Goal: Task Accomplishment & Management: Manage account settings

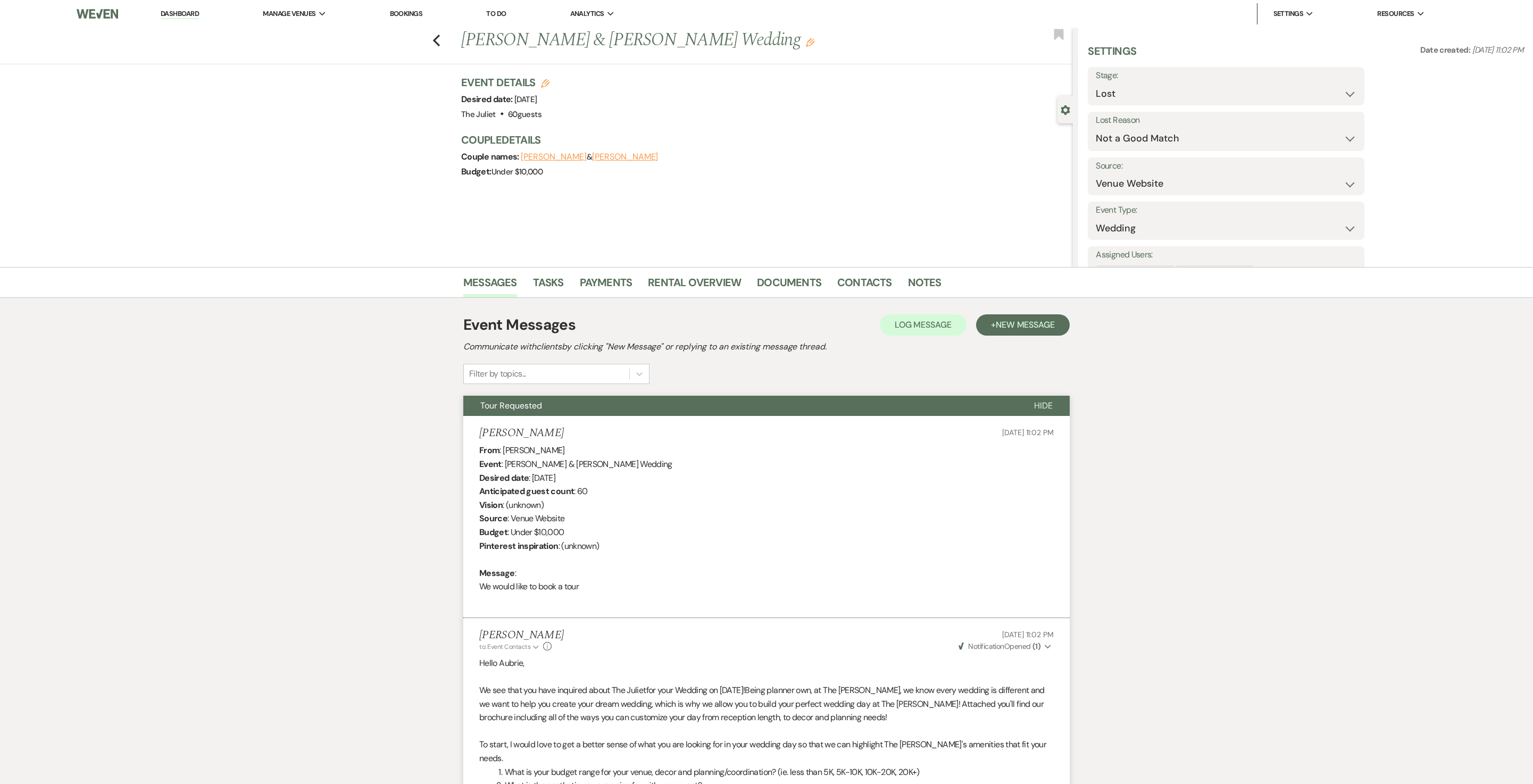
select select "8"
select select "10"
select select "5"
click at [441, 41] on icon "Previous" at bounding box center [436, 40] width 8 height 12
select select "8"
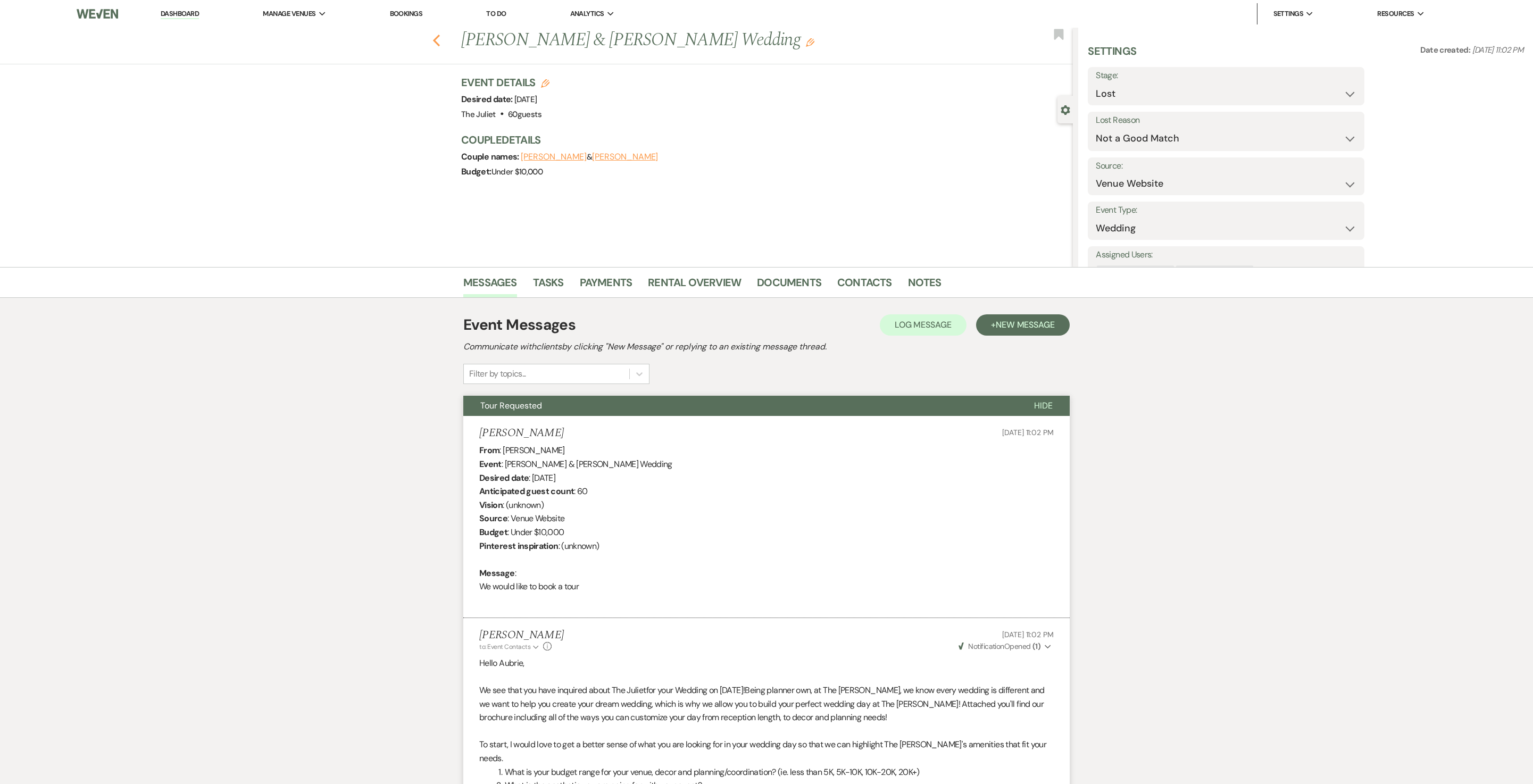
select select "5"
select select "8"
select select "6"
select select "8"
select select "10"
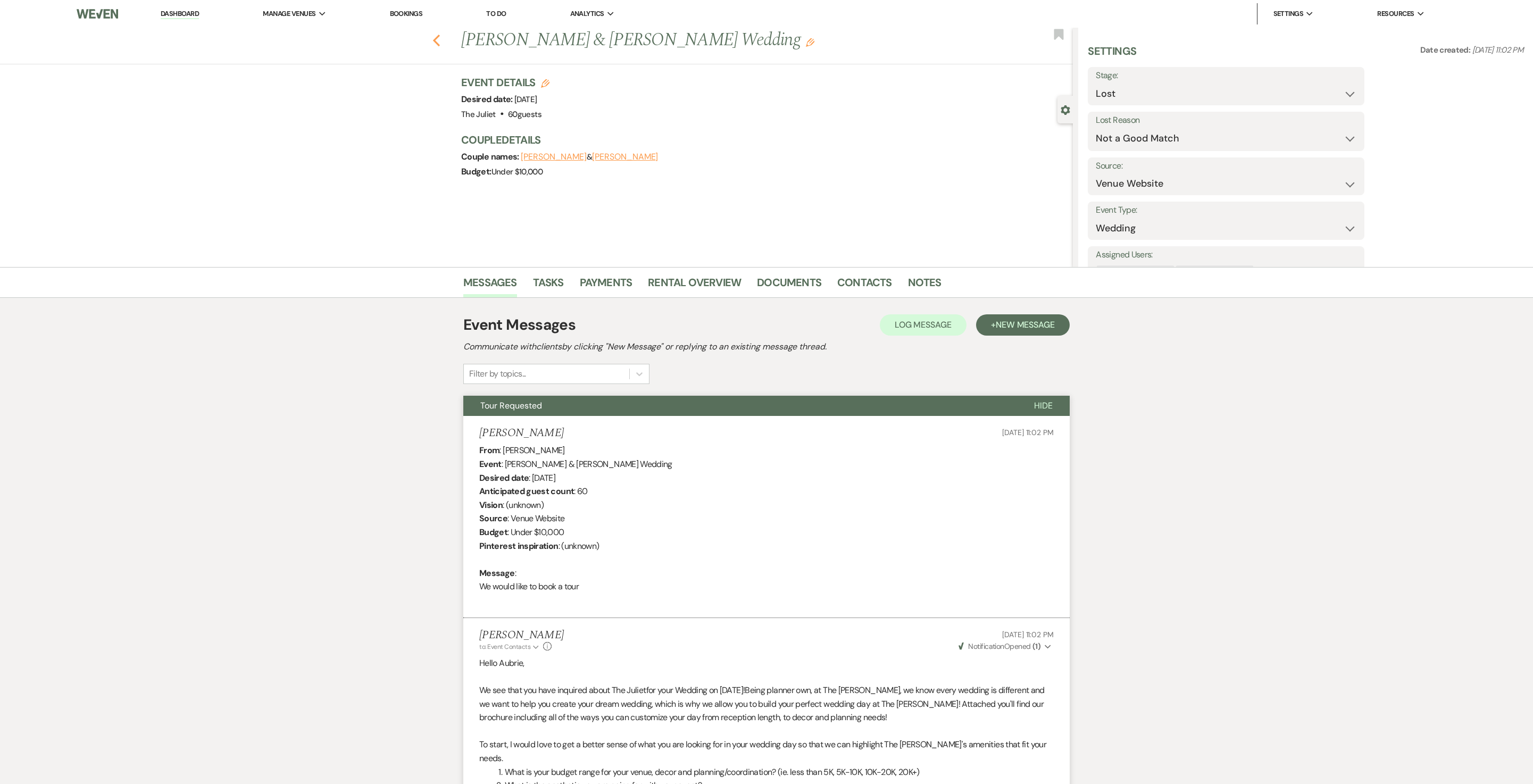
select select "8"
select select "6"
select select "8"
select select "6"
select select "8"
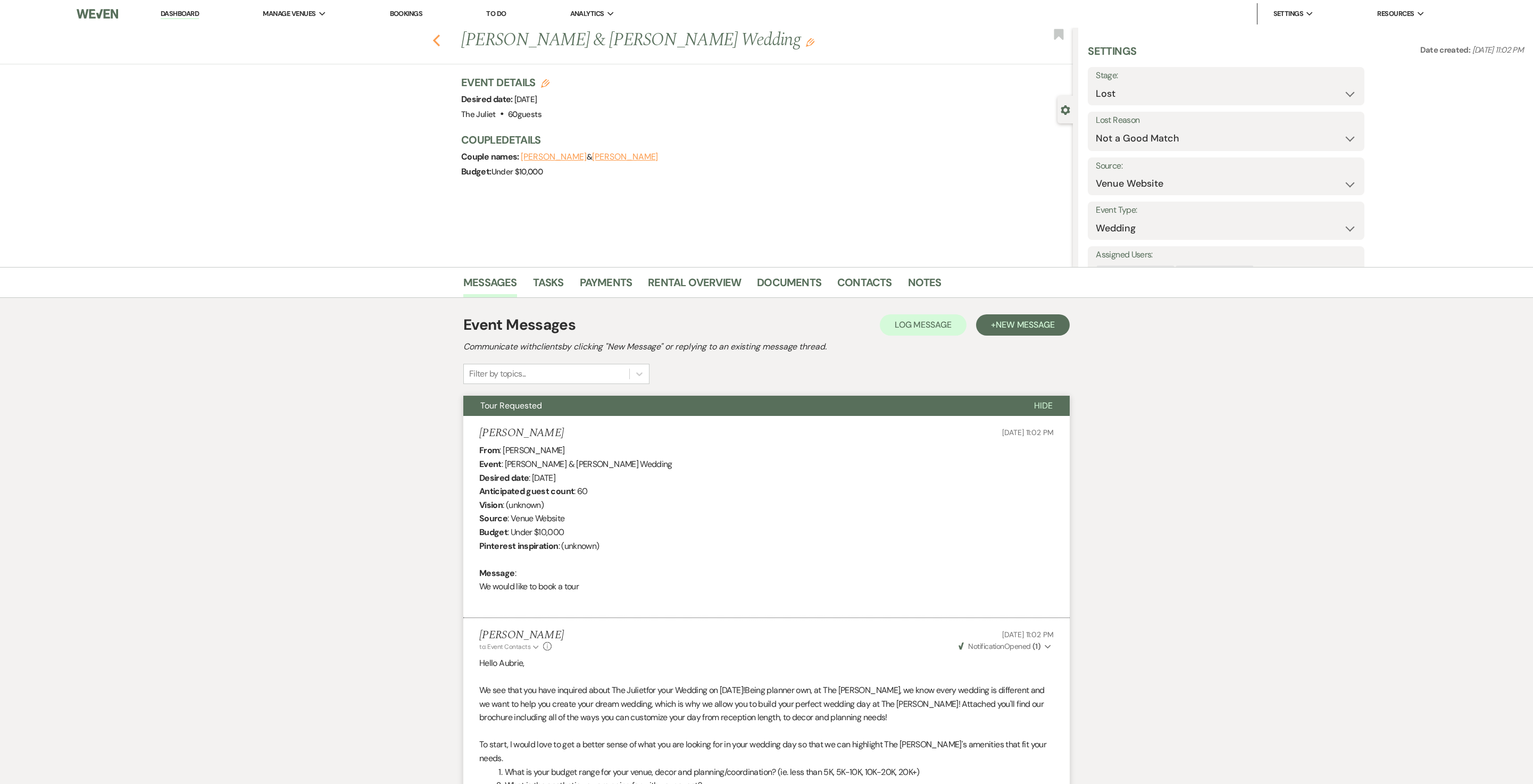
select select "9"
select select "8"
select select "1"
select select "8"
select select "6"
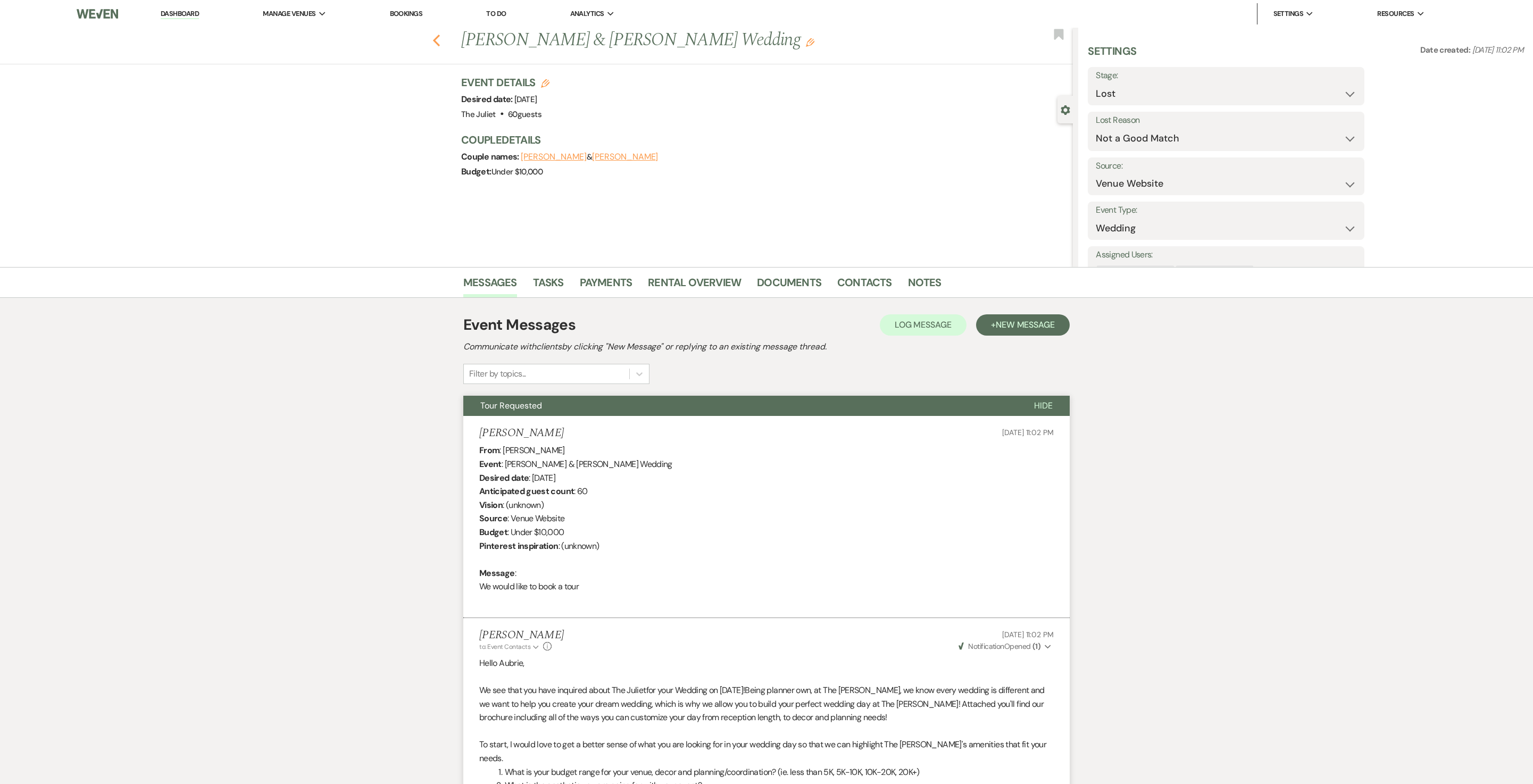
select select "8"
select select "1"
select select "8"
select select "5"
select select "8"
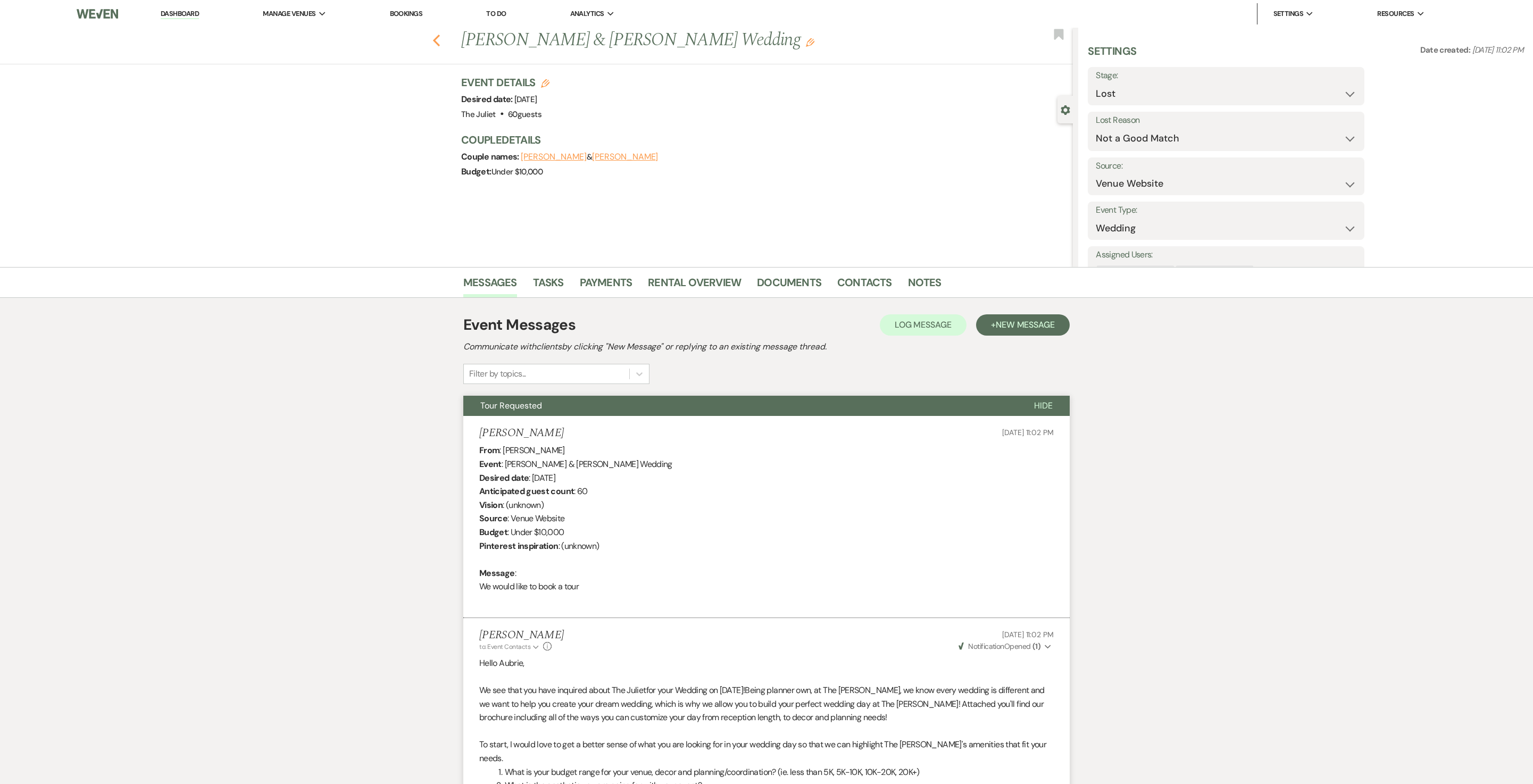
select select "8"
select select "6"
select select "8"
select select "5"
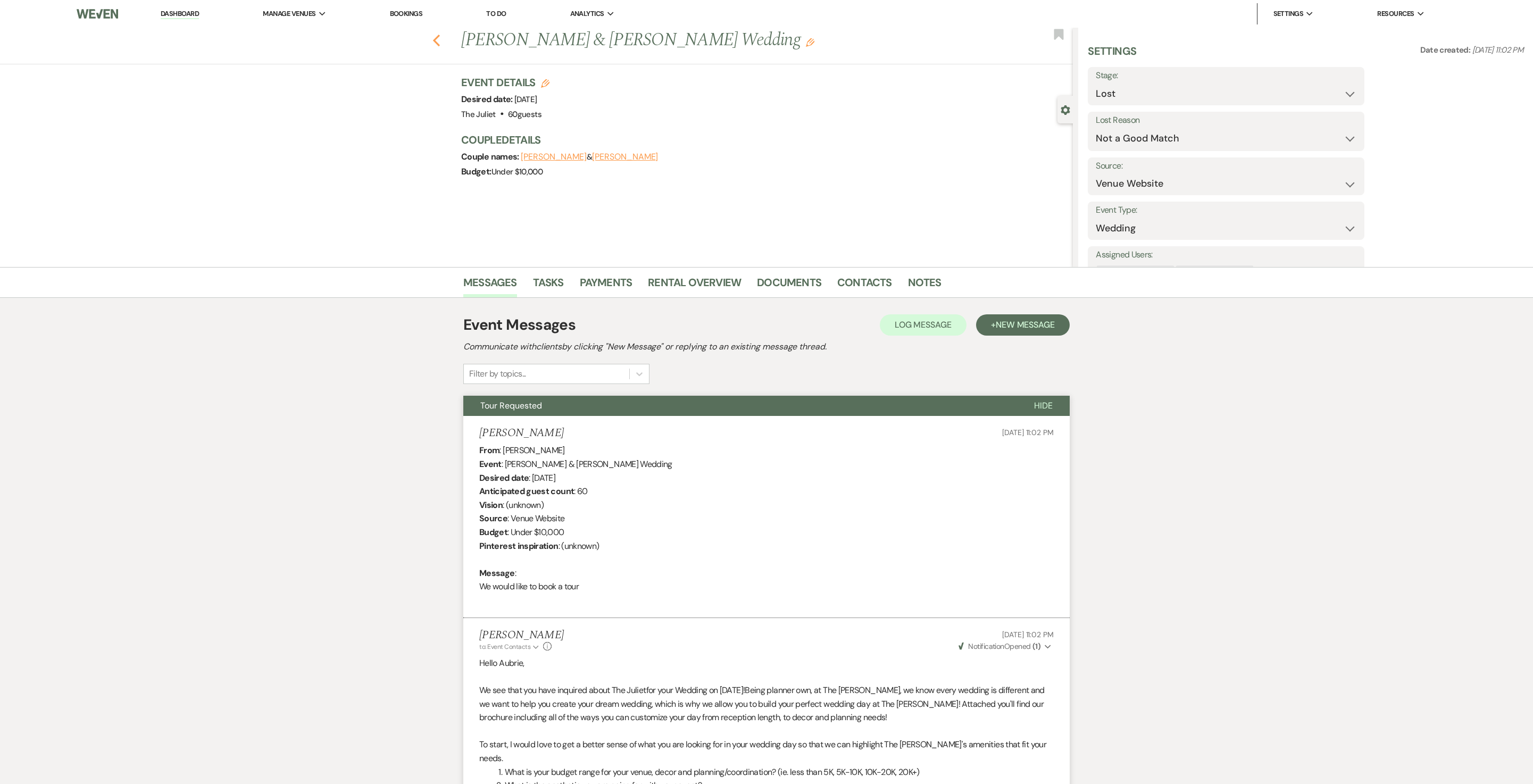
select select "8"
select select "6"
select select "8"
select select "5"
select select "8"
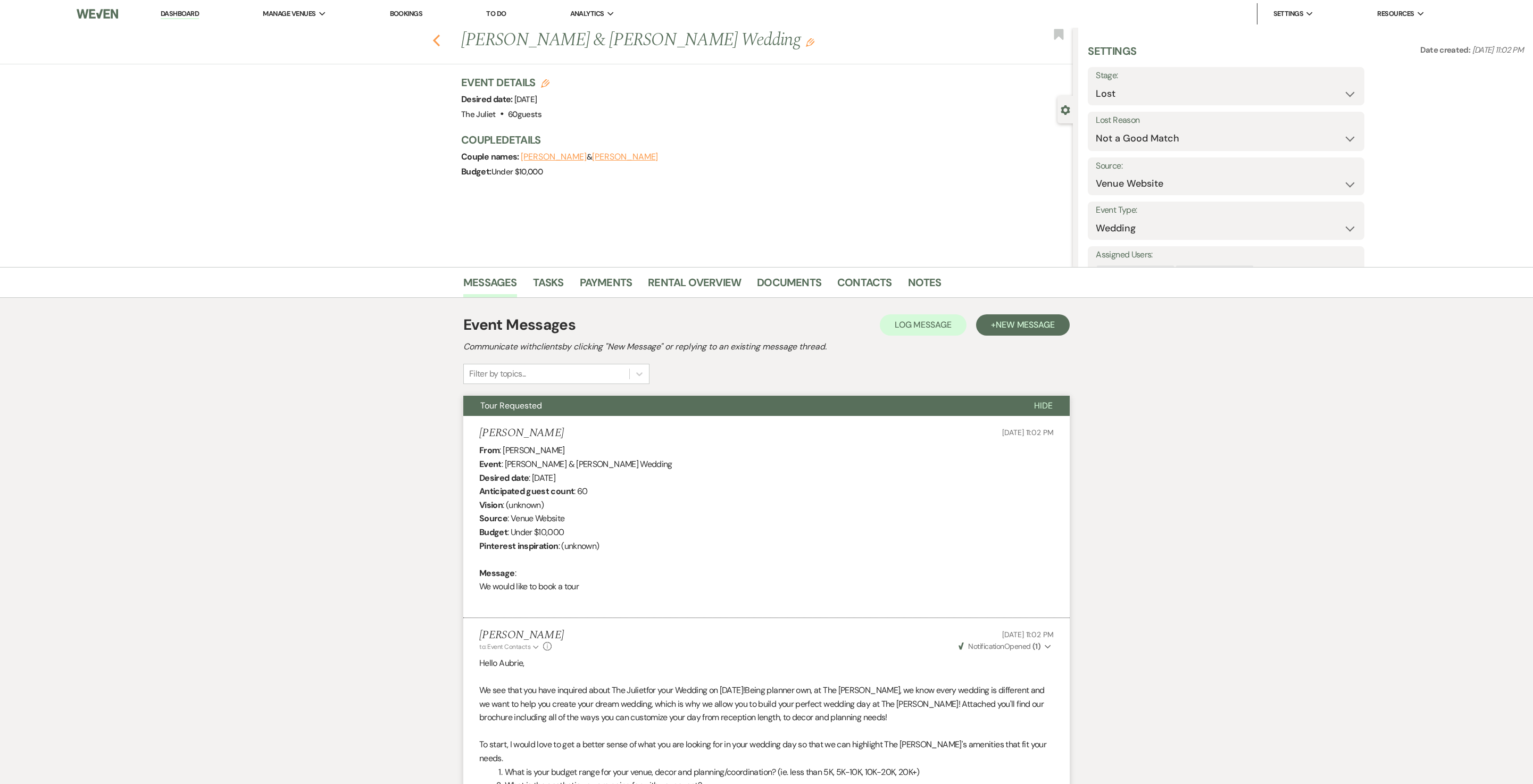
select select "5"
select select "8"
select select "6"
select select "8"
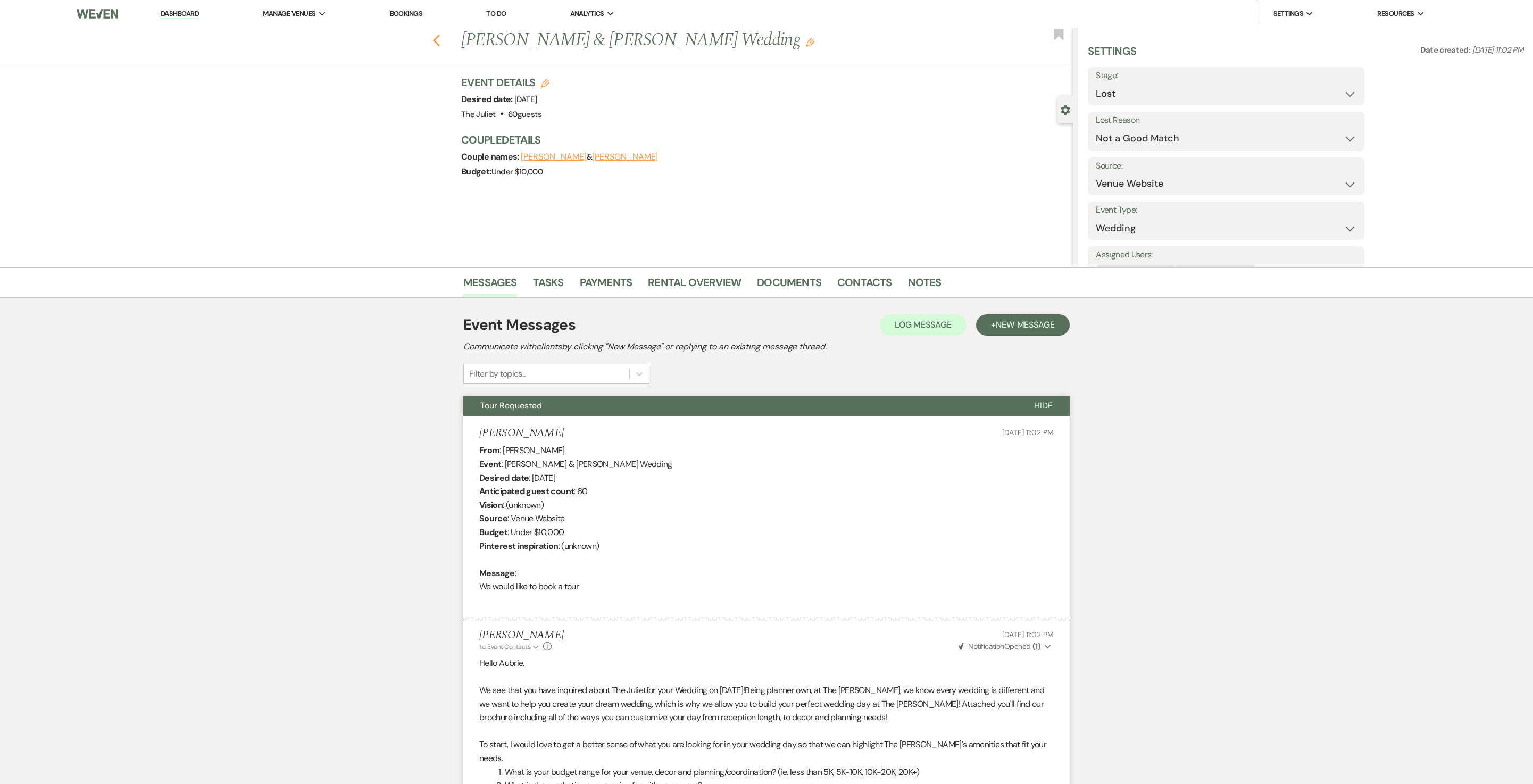
select select "6"
select select "8"
select select "5"
select select "8"
select select "11"
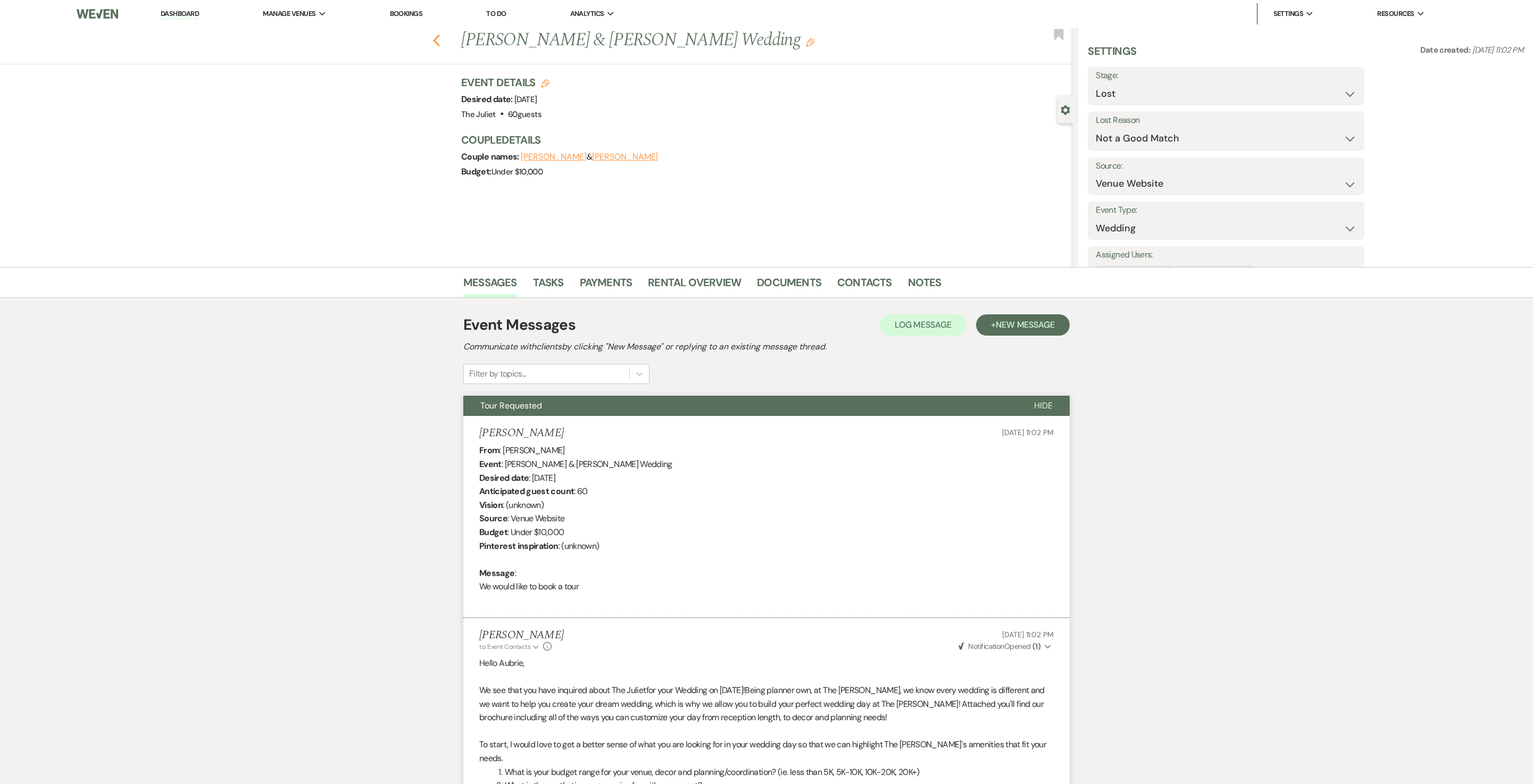
select select "8"
select select "5"
select select "8"
select select "5"
select select "8"
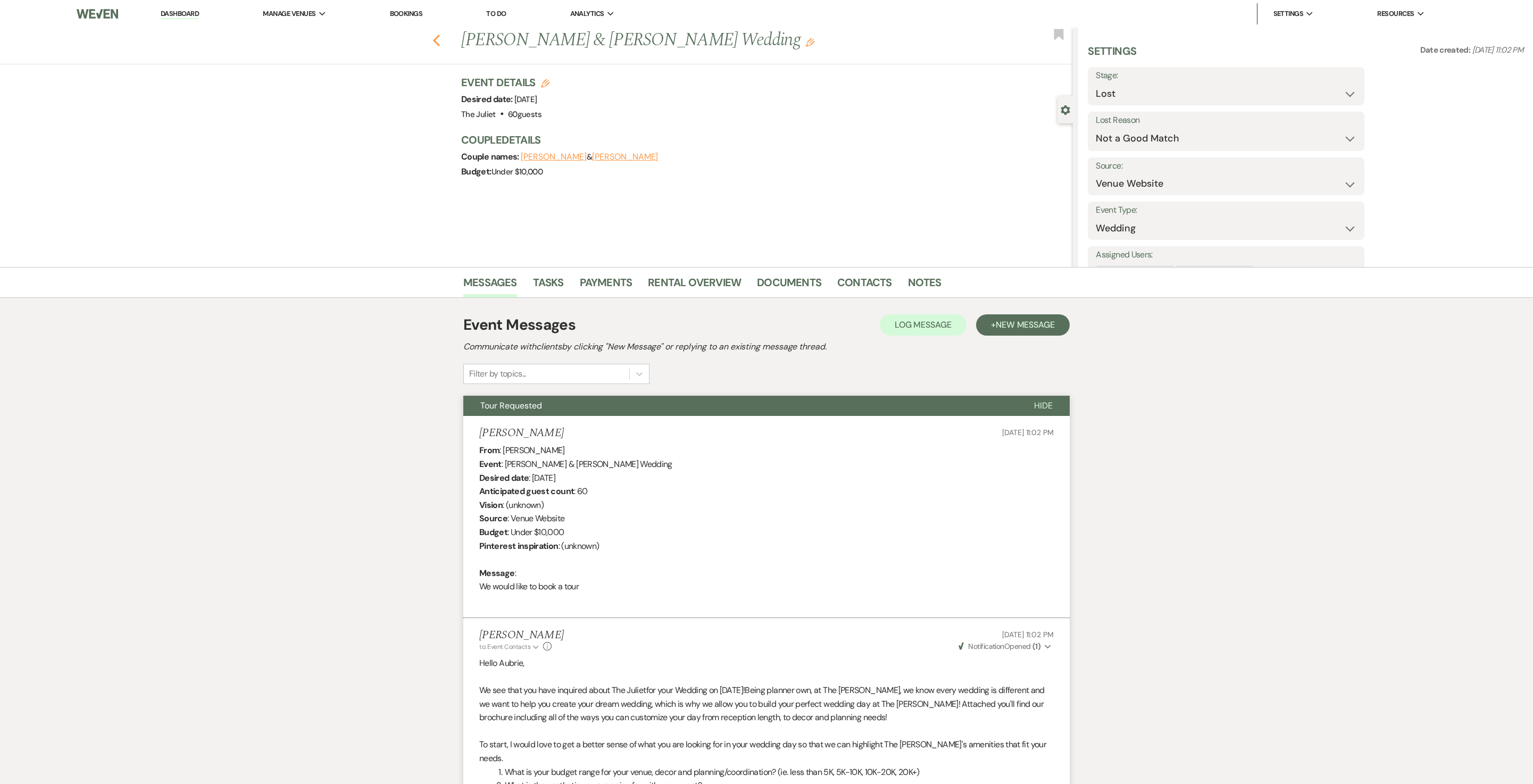
select select "5"
select select "8"
select select "6"
select select "8"
select select "5"
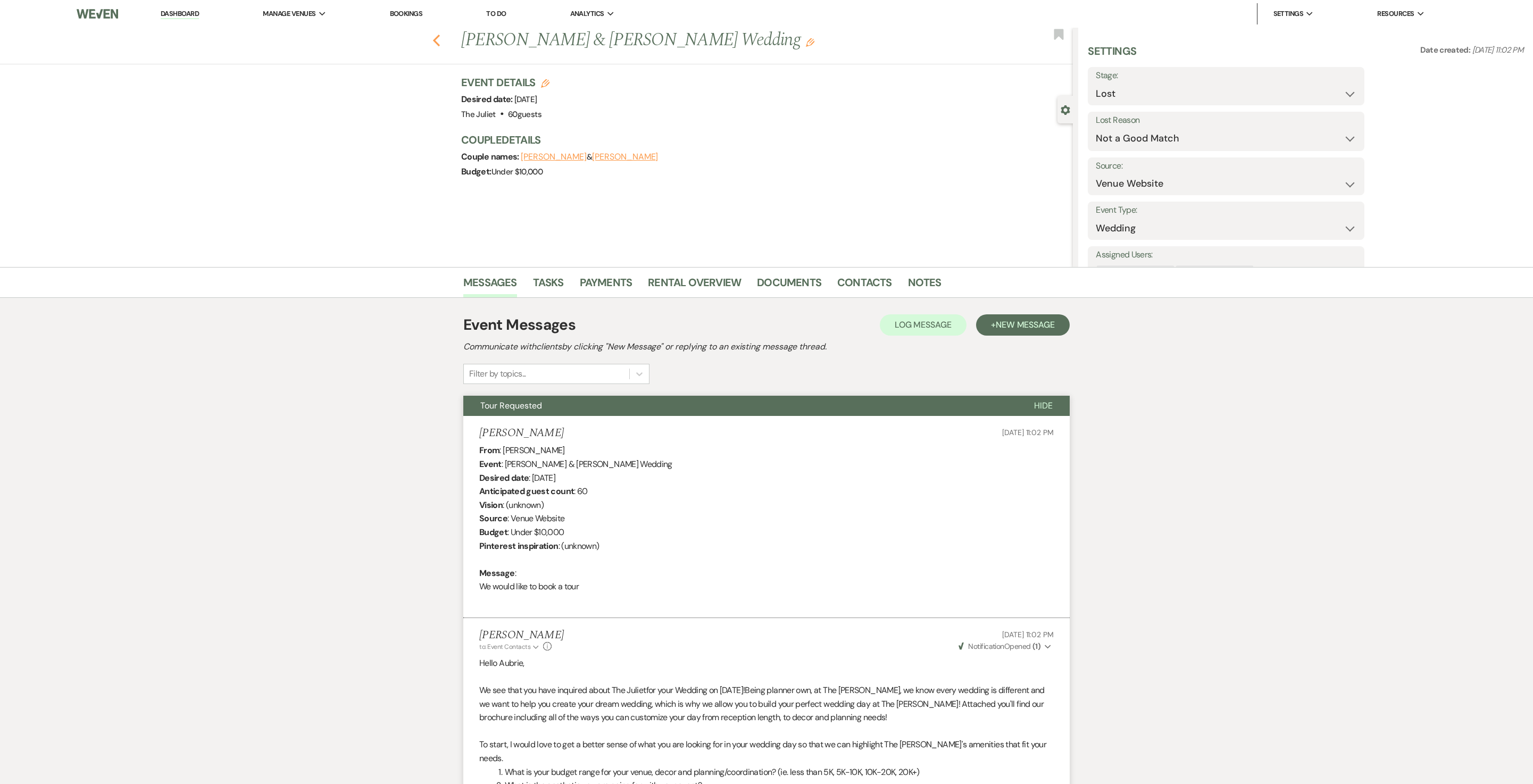
select select "8"
select select "5"
select select "8"
select select "5"
select select "8"
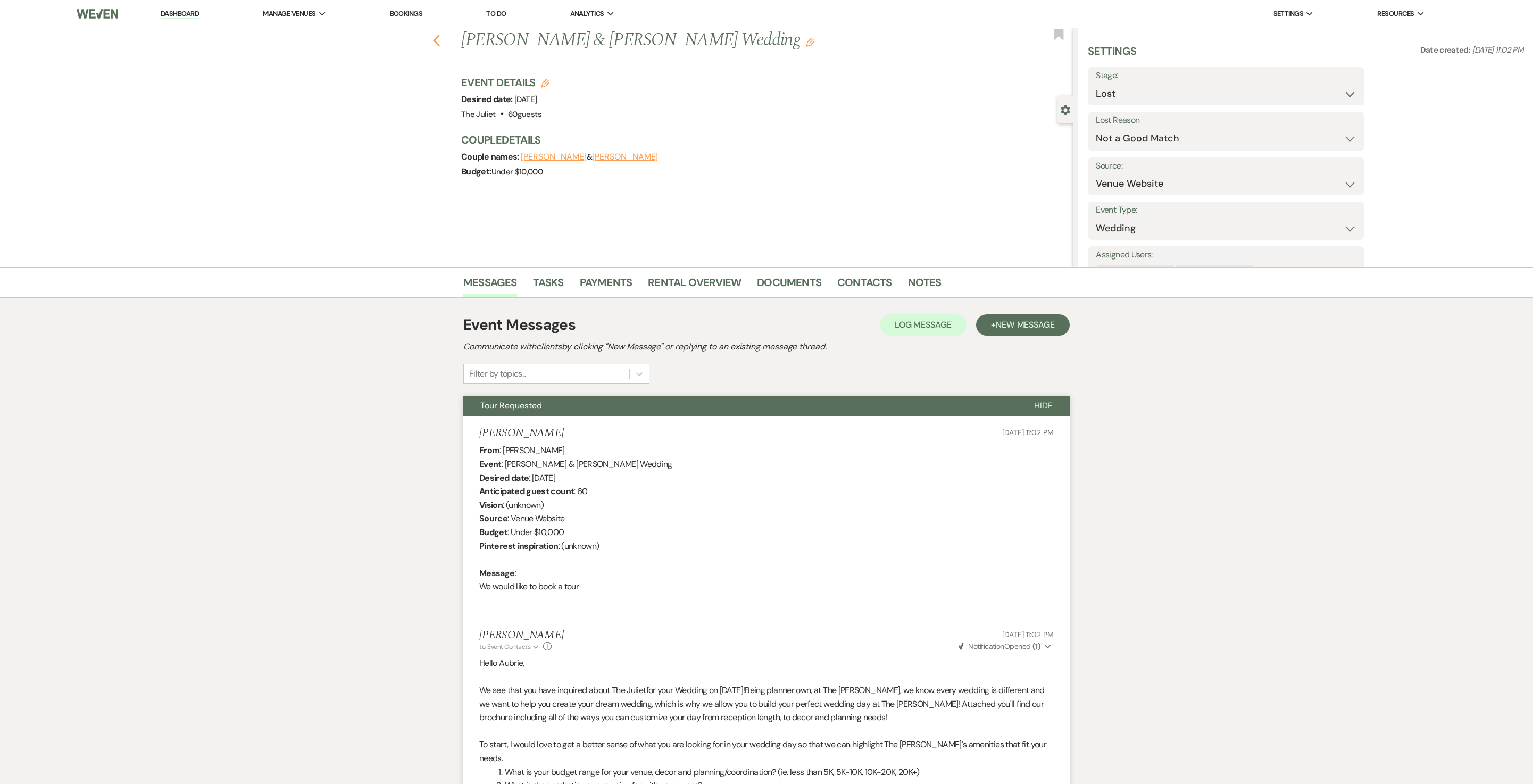
select select "6"
select select "8"
select select "6"
select select "8"
select select "5"
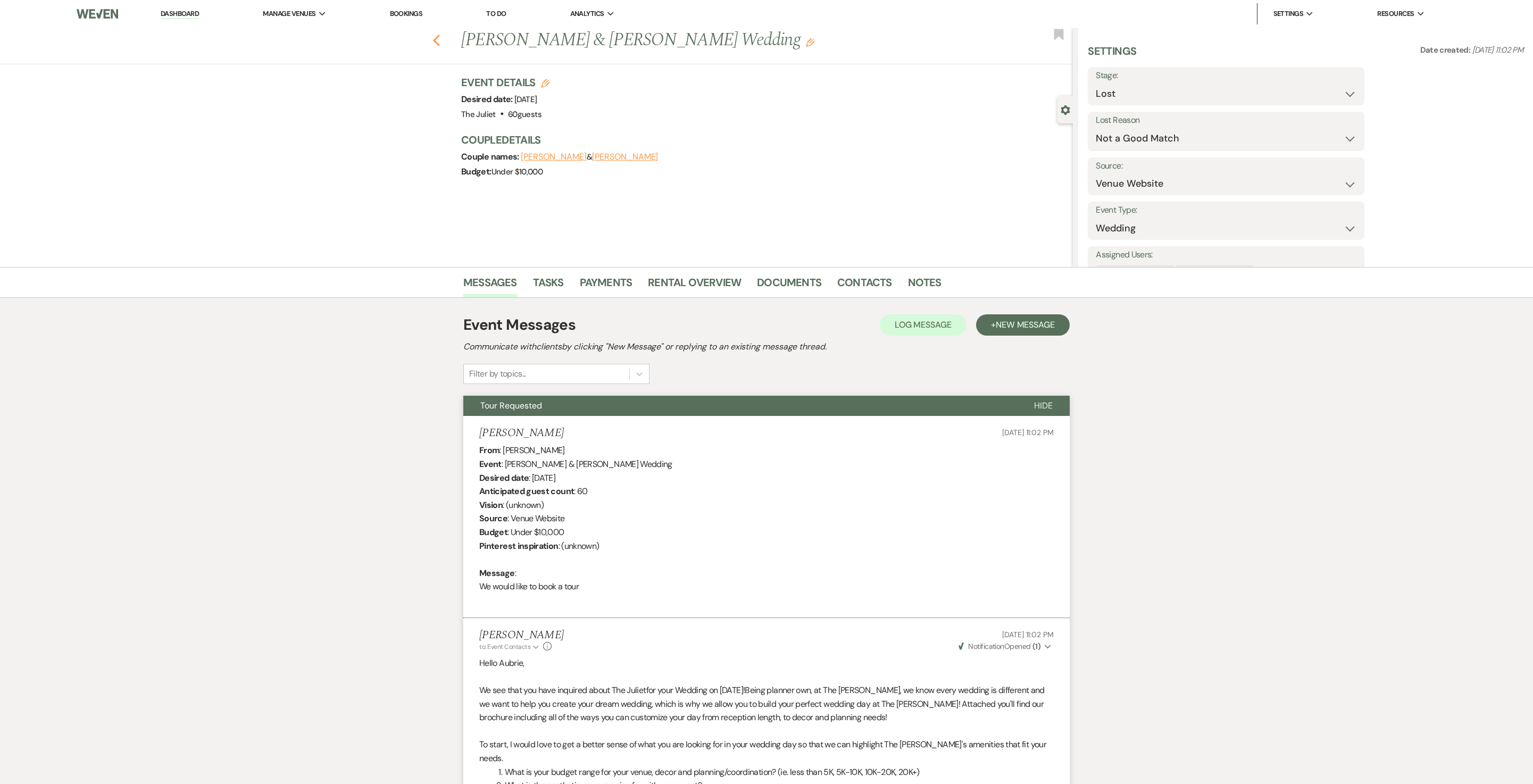
select select "8"
select select "6"
select select "8"
select select "6"
select select "8"
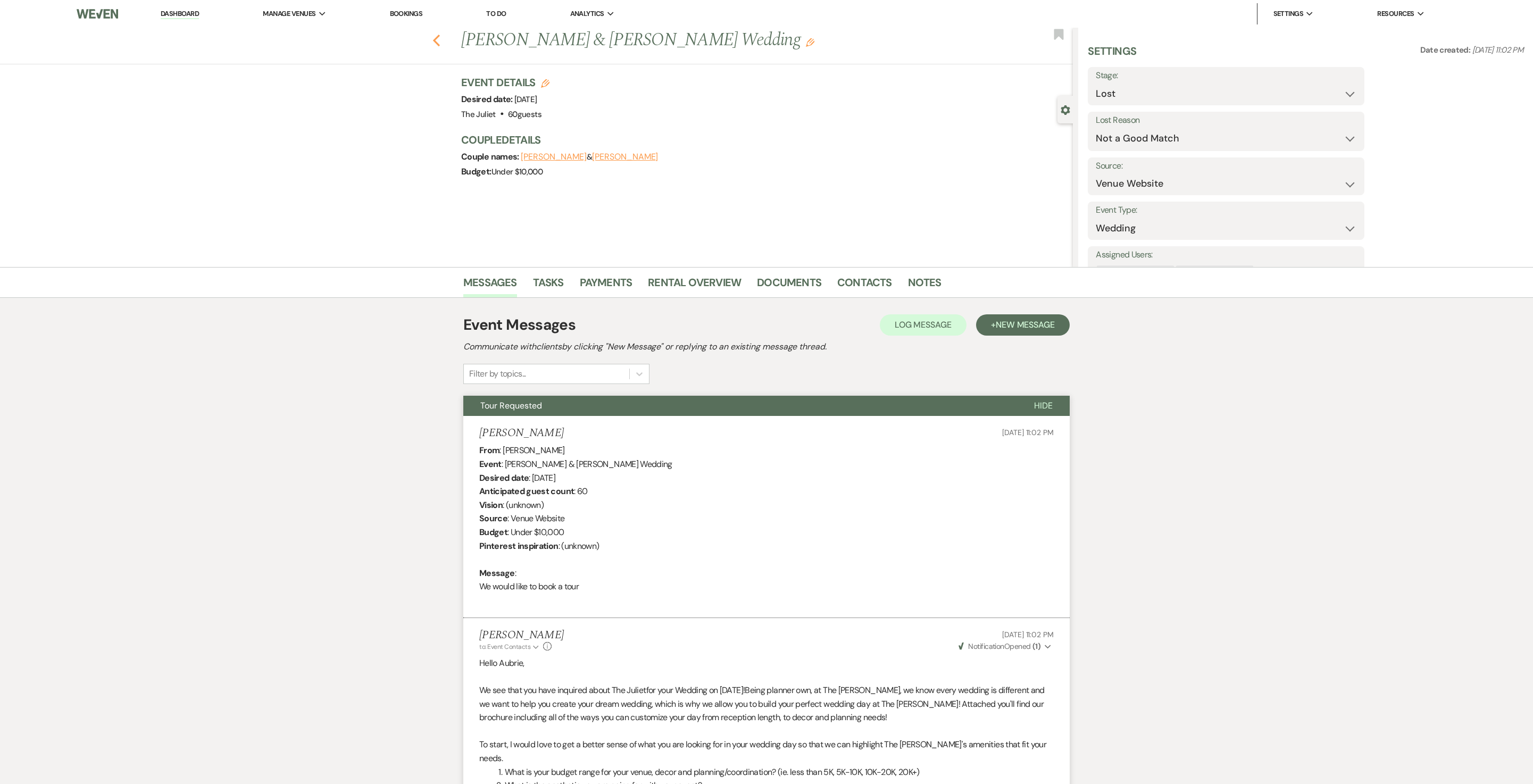
select select "10"
select select "8"
select select "5"
select select "8"
select select "6"
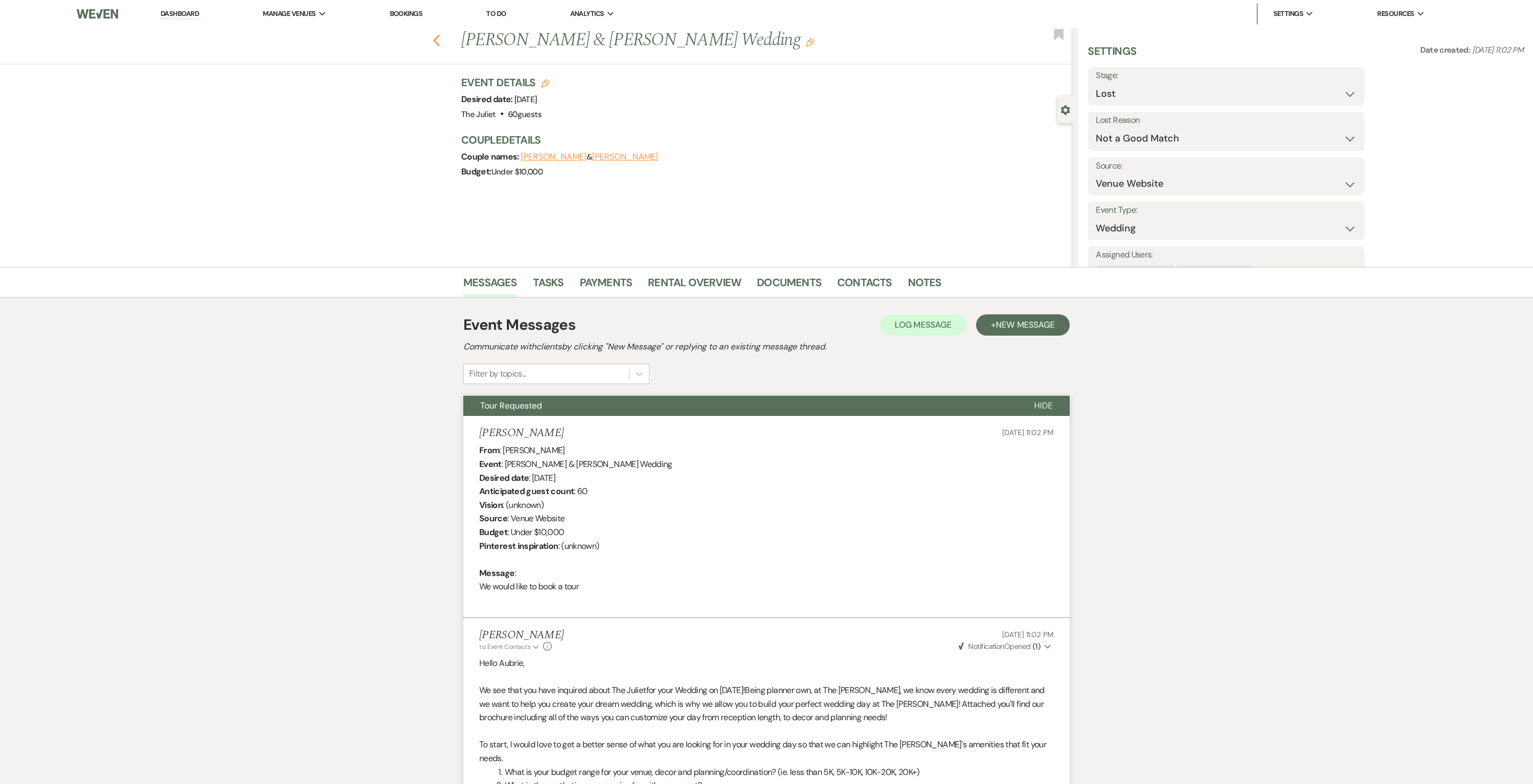
select select "8"
select select "10"
select select "8"
select select "5"
select select "8"
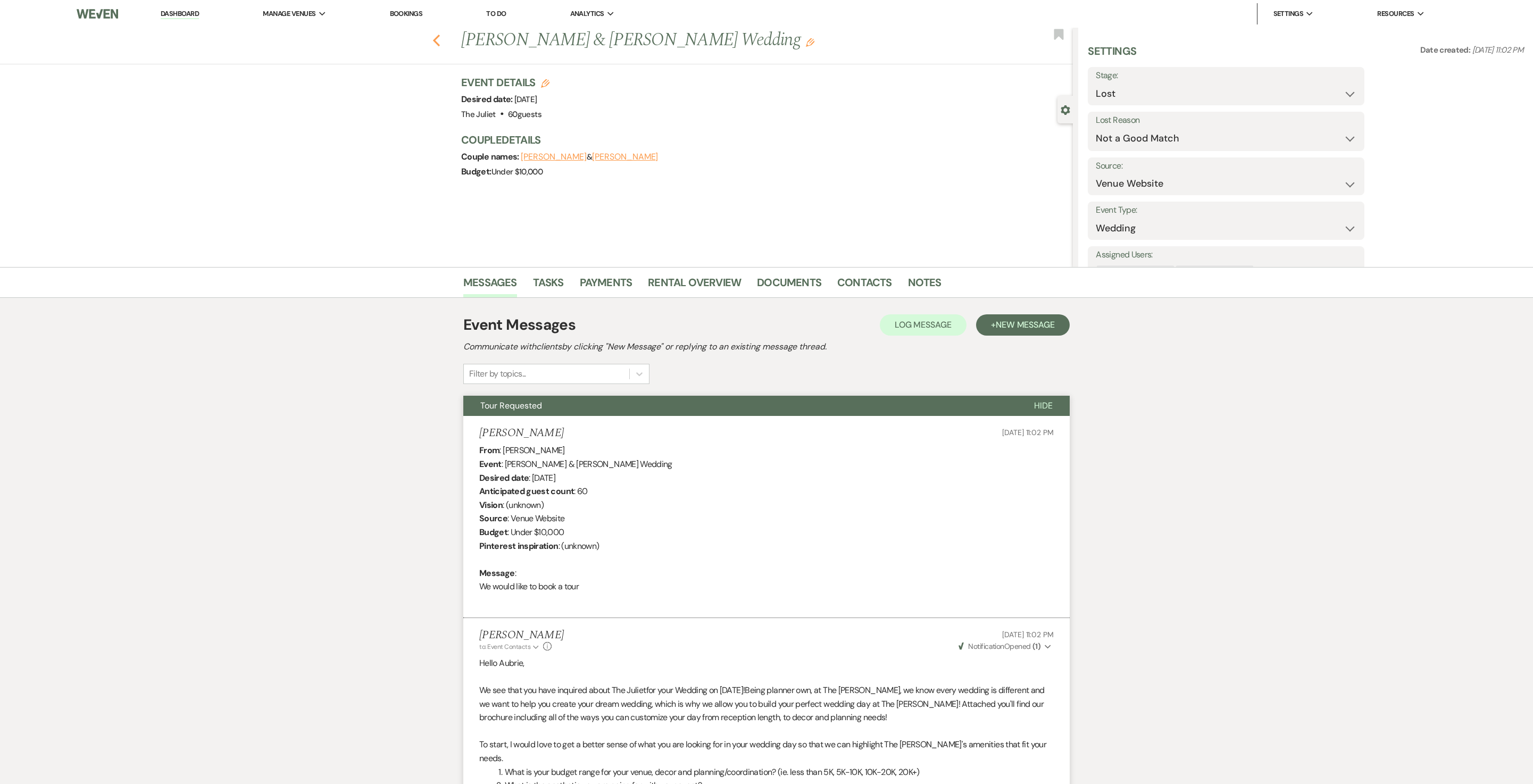
select select "5"
select select "8"
select select "5"
select select "8"
select select "5"
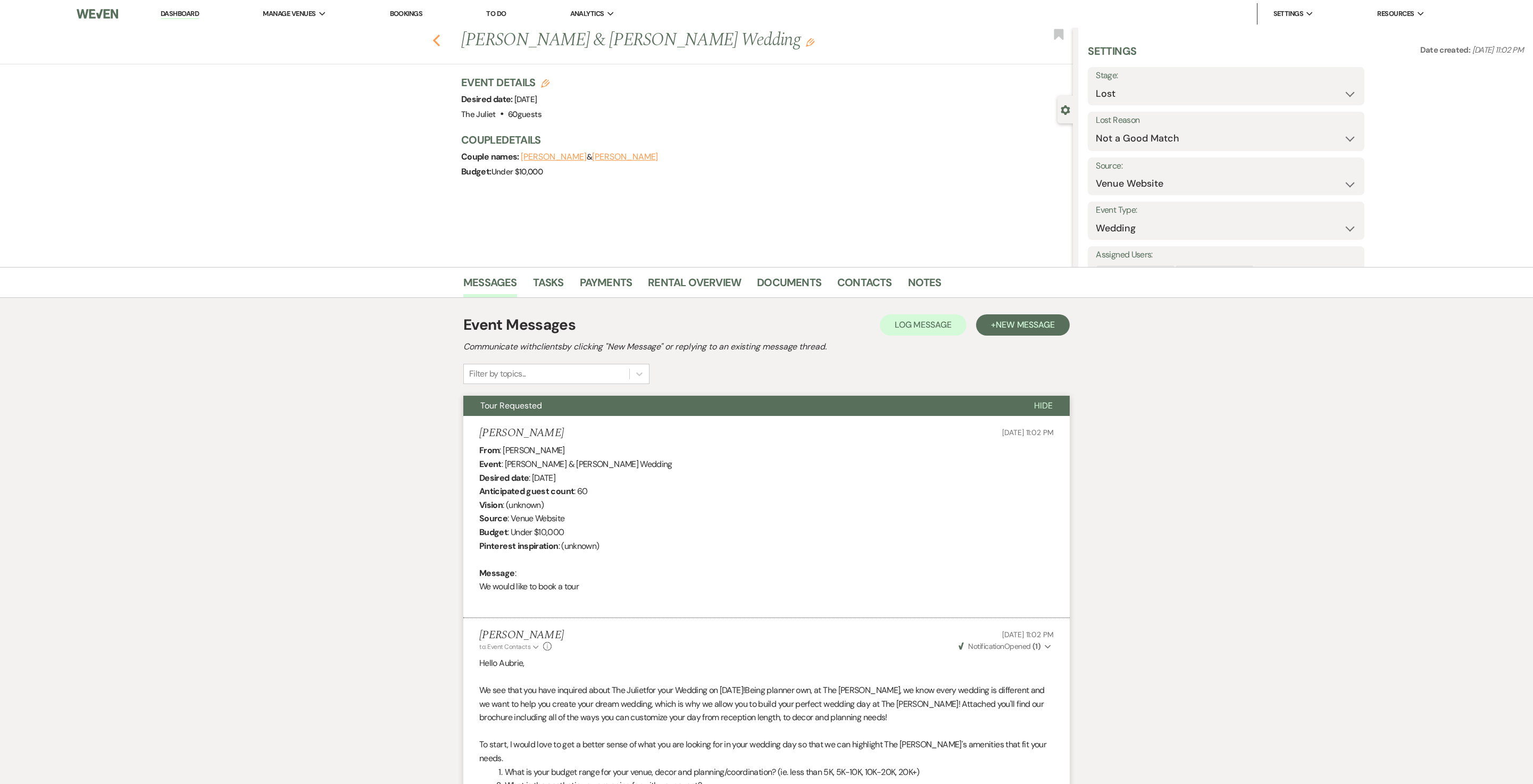
select select "8"
select select "6"
select select "8"
select select "1"
select select "8"
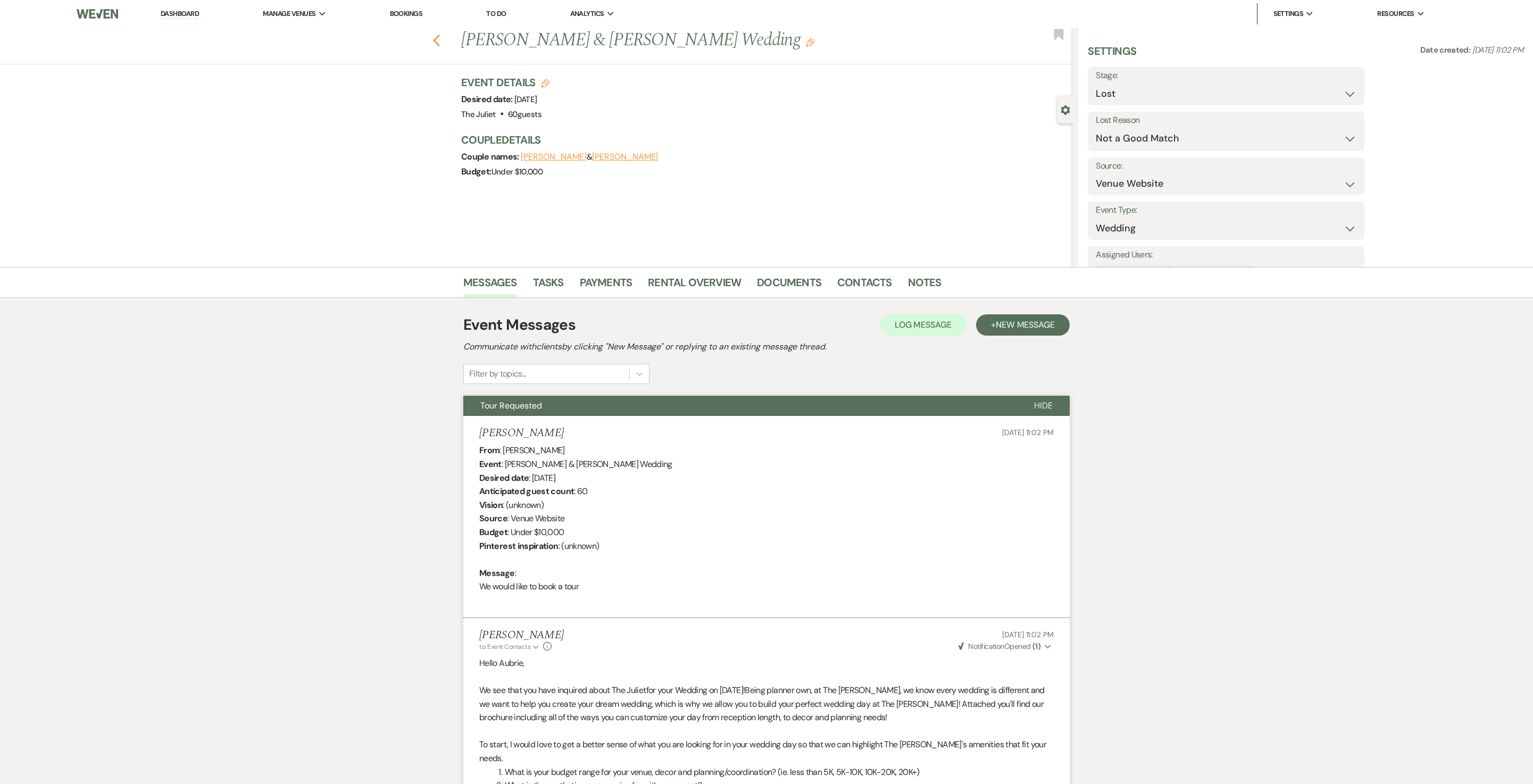
select select "5"
select select "8"
select select "5"
select select "8"
select select "7"
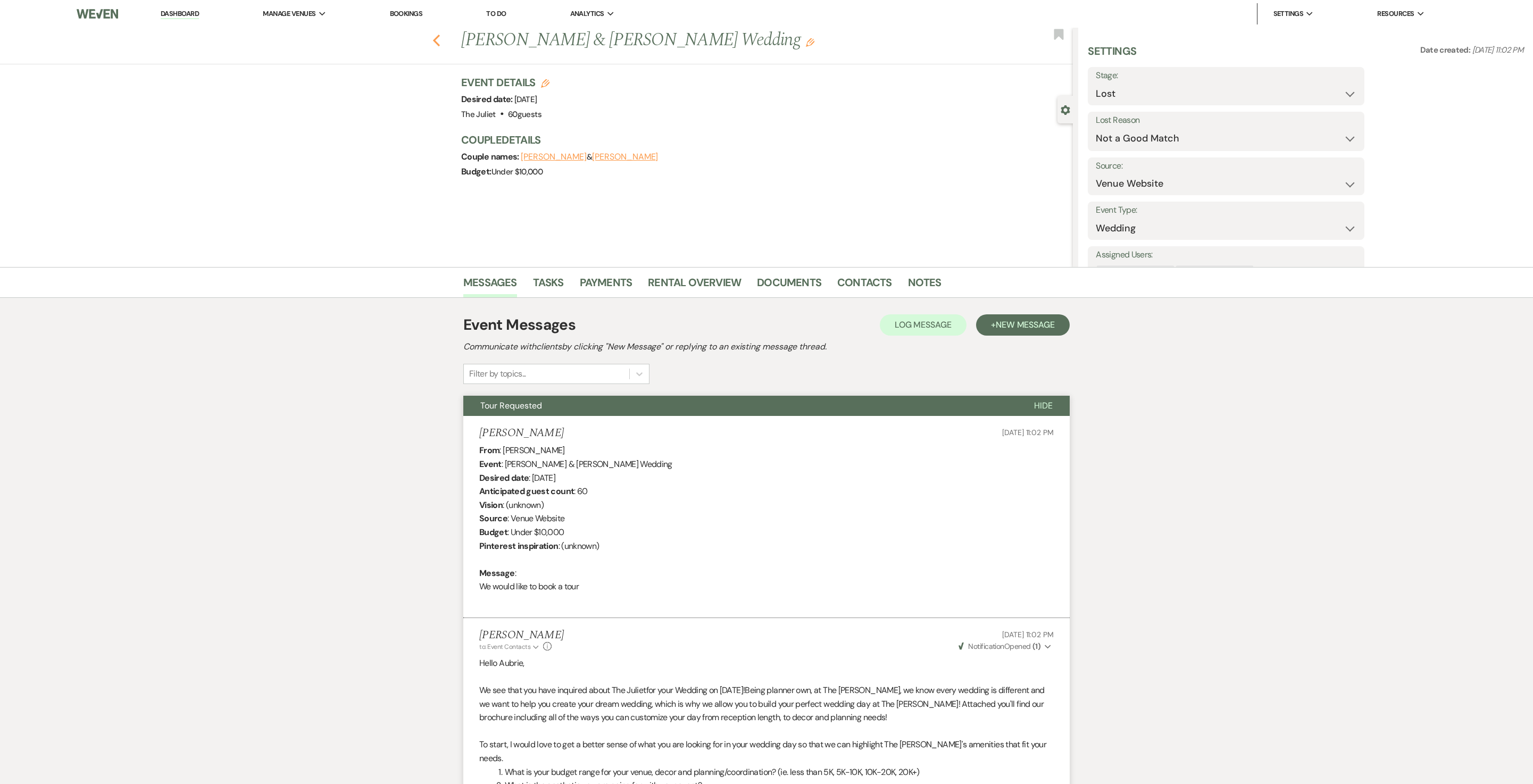
select select "8"
select select "5"
select select "8"
select select "5"
select select "8"
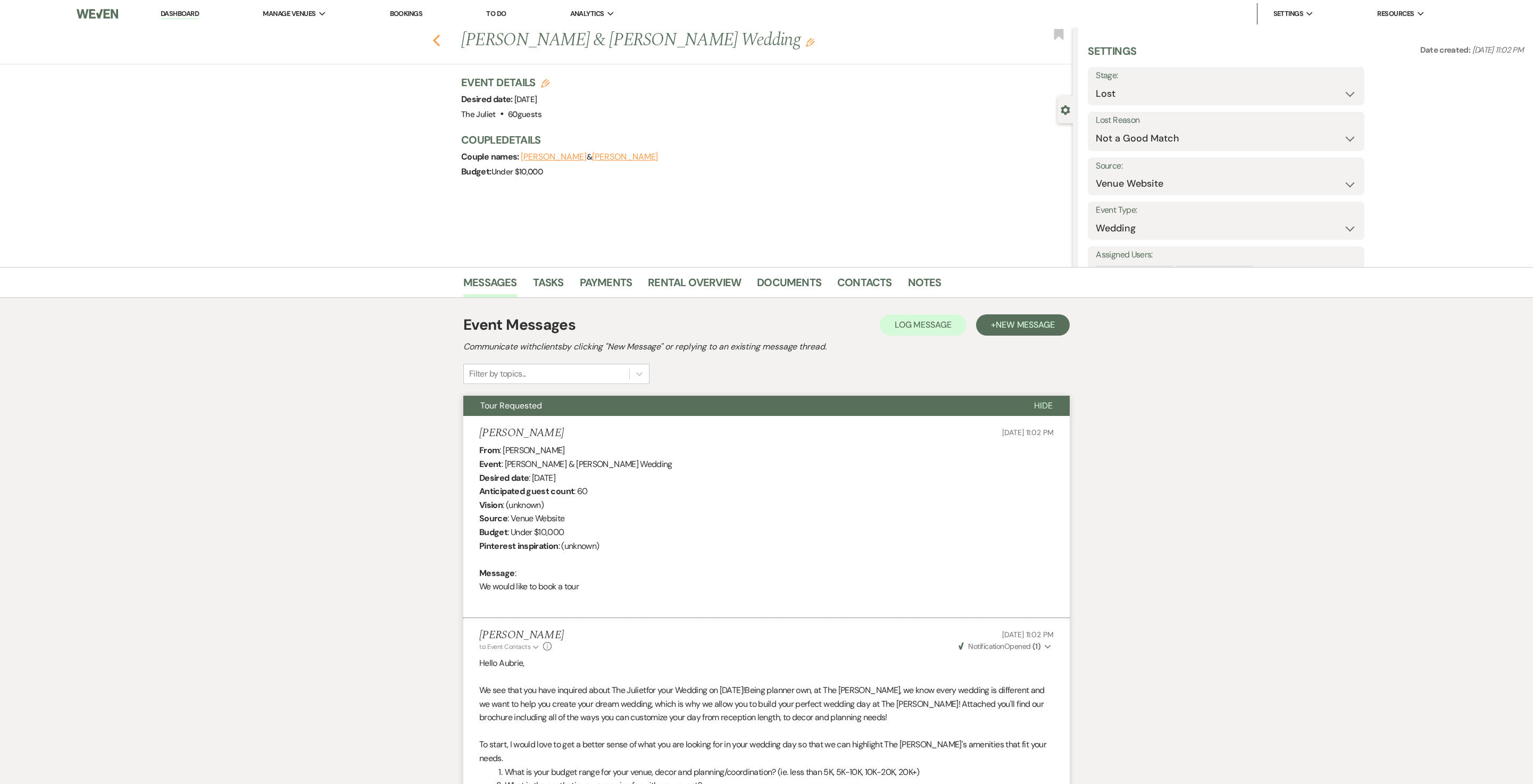
select select "6"
select select "8"
select select "6"
select select "8"
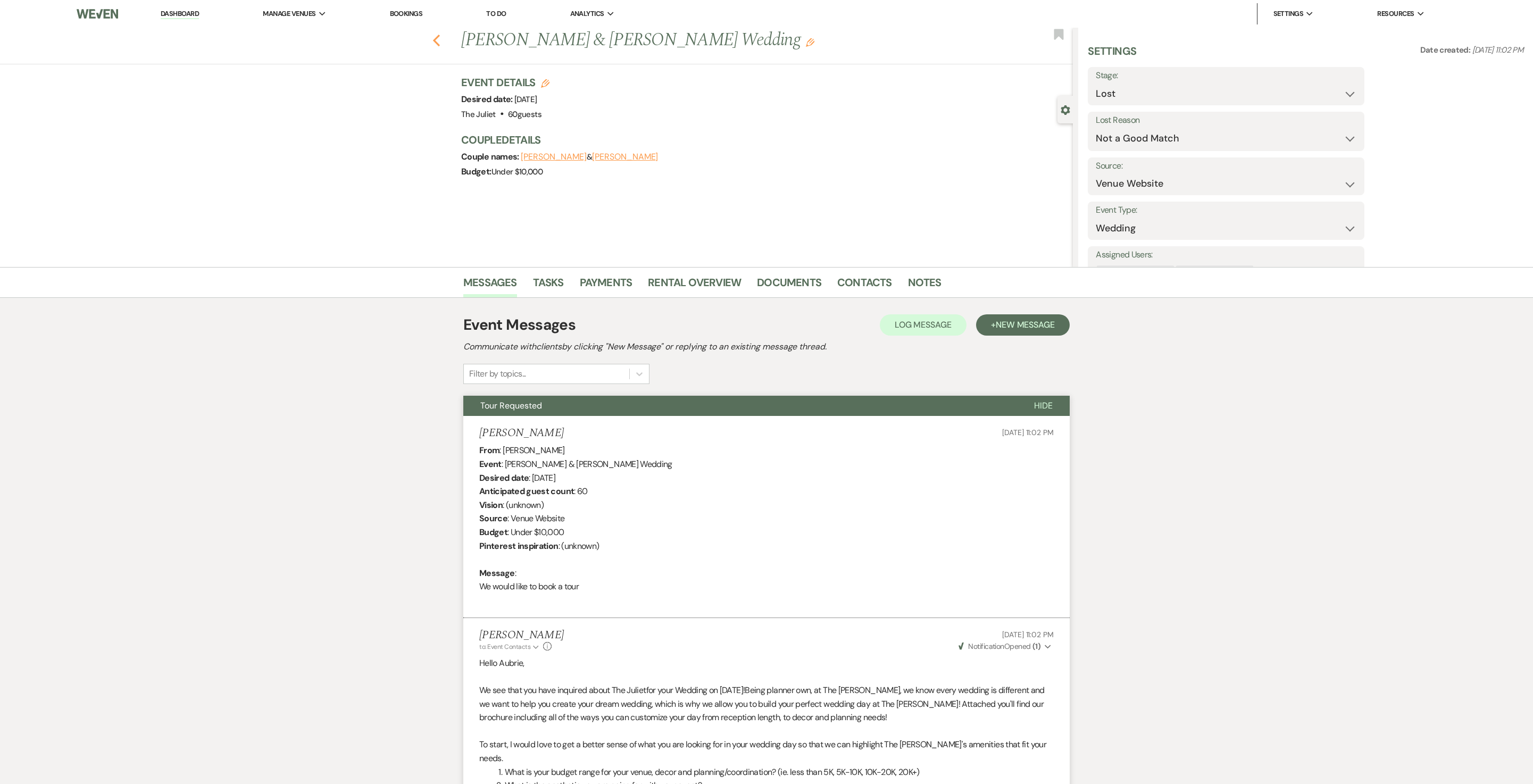
select select "8"
select select "5"
select select "8"
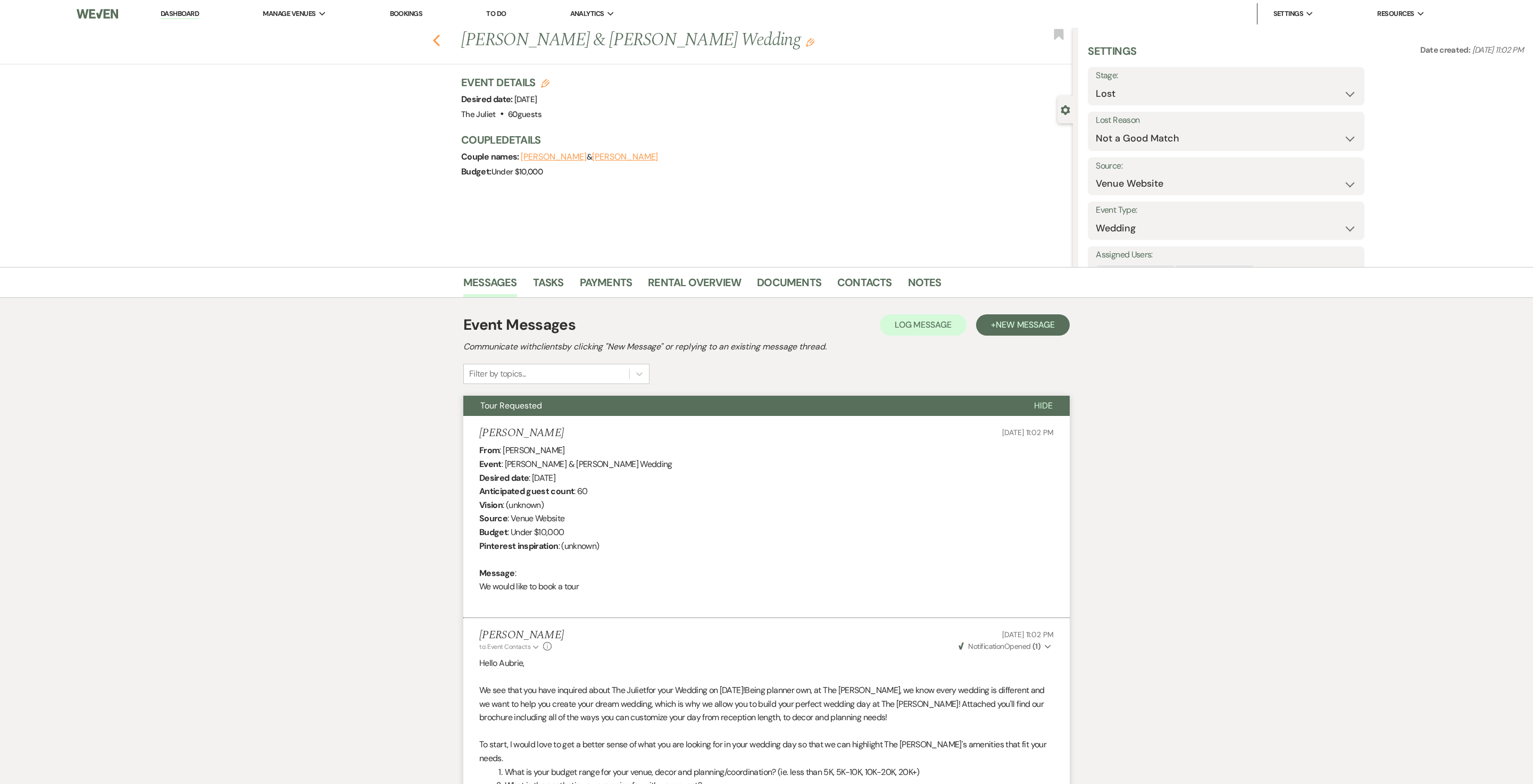
select select "8"
select select "5"
select select "8"
select select "5"
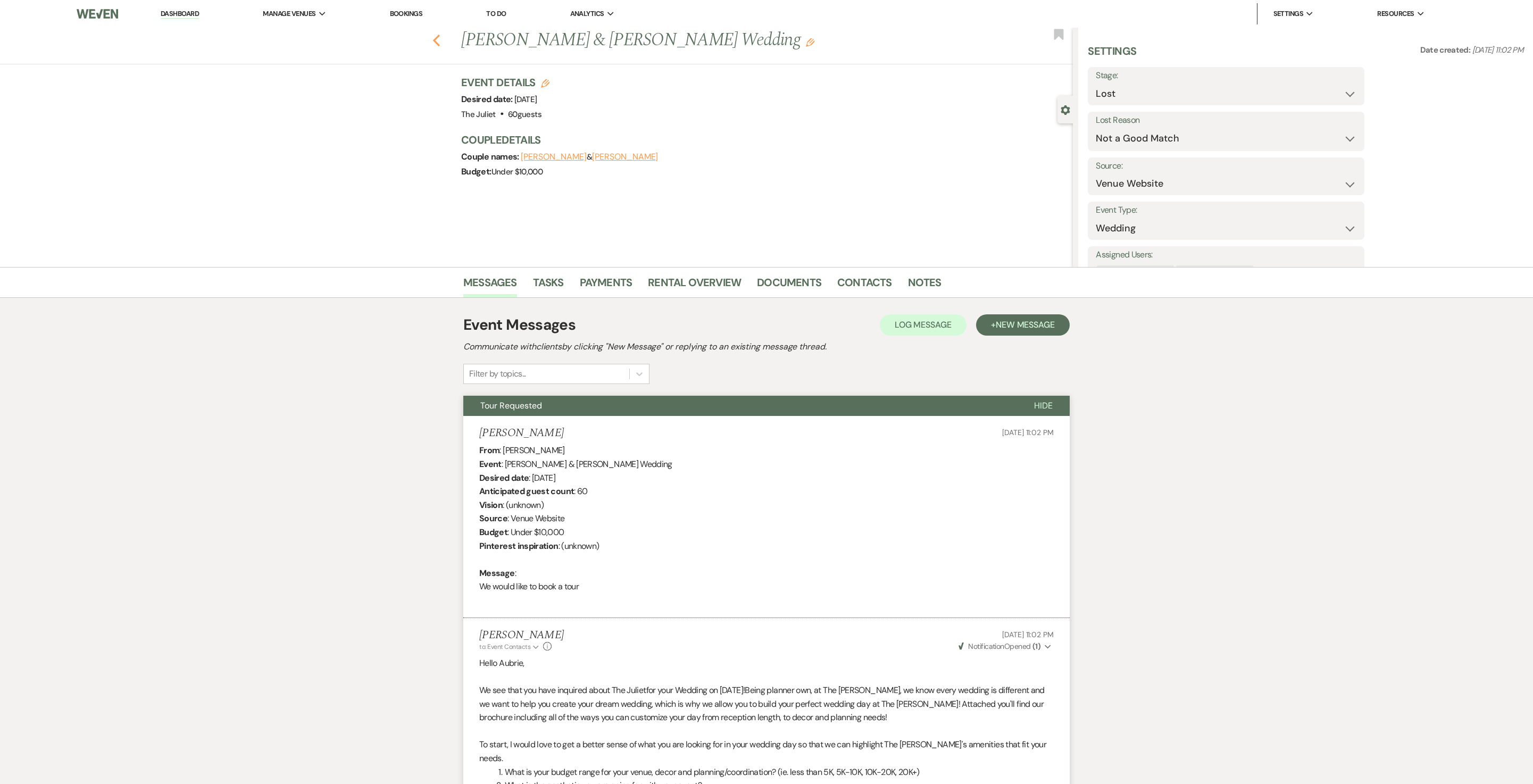
select select "8"
select select "5"
select select "8"
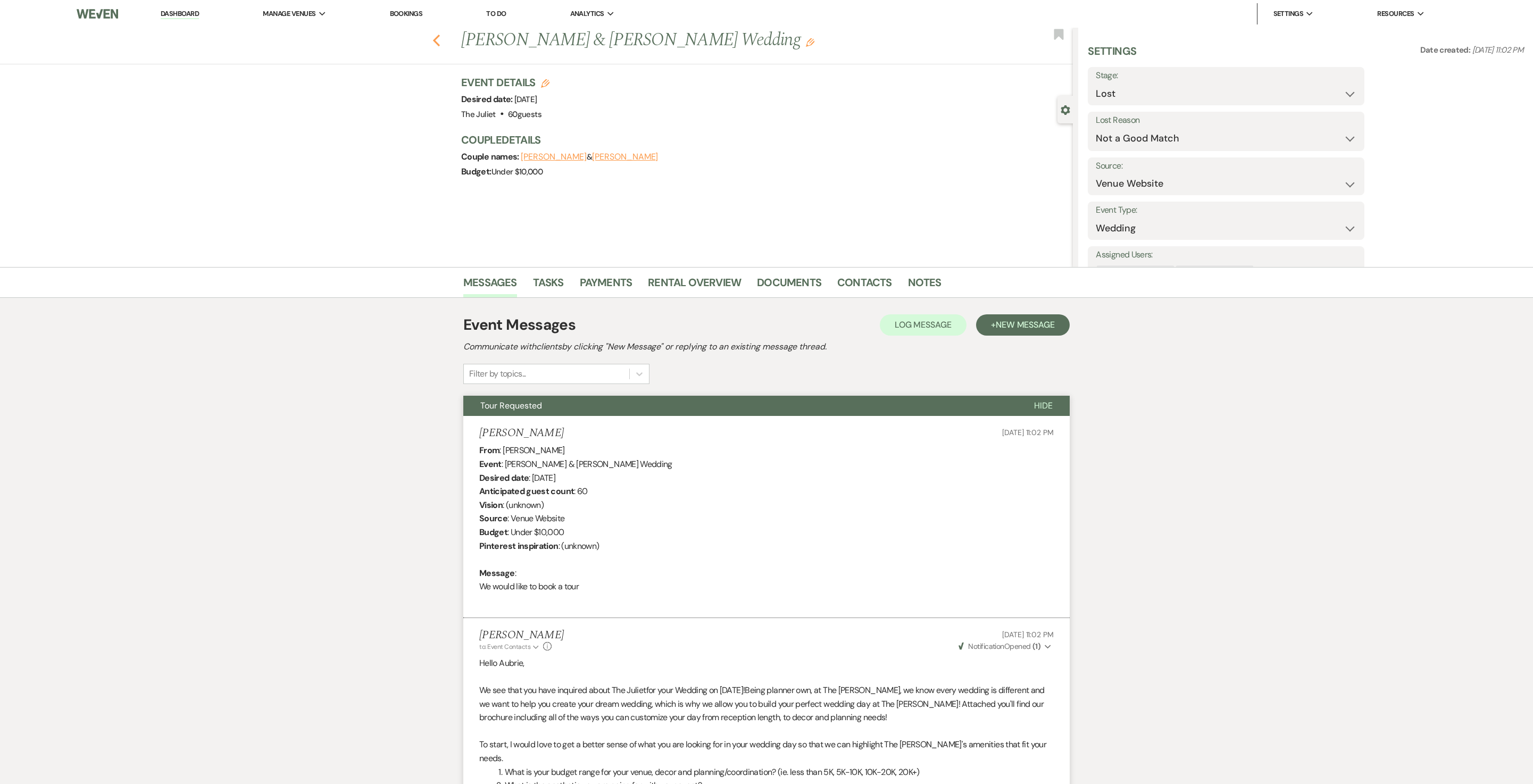
select select "8"
select select "11"
select select "8"
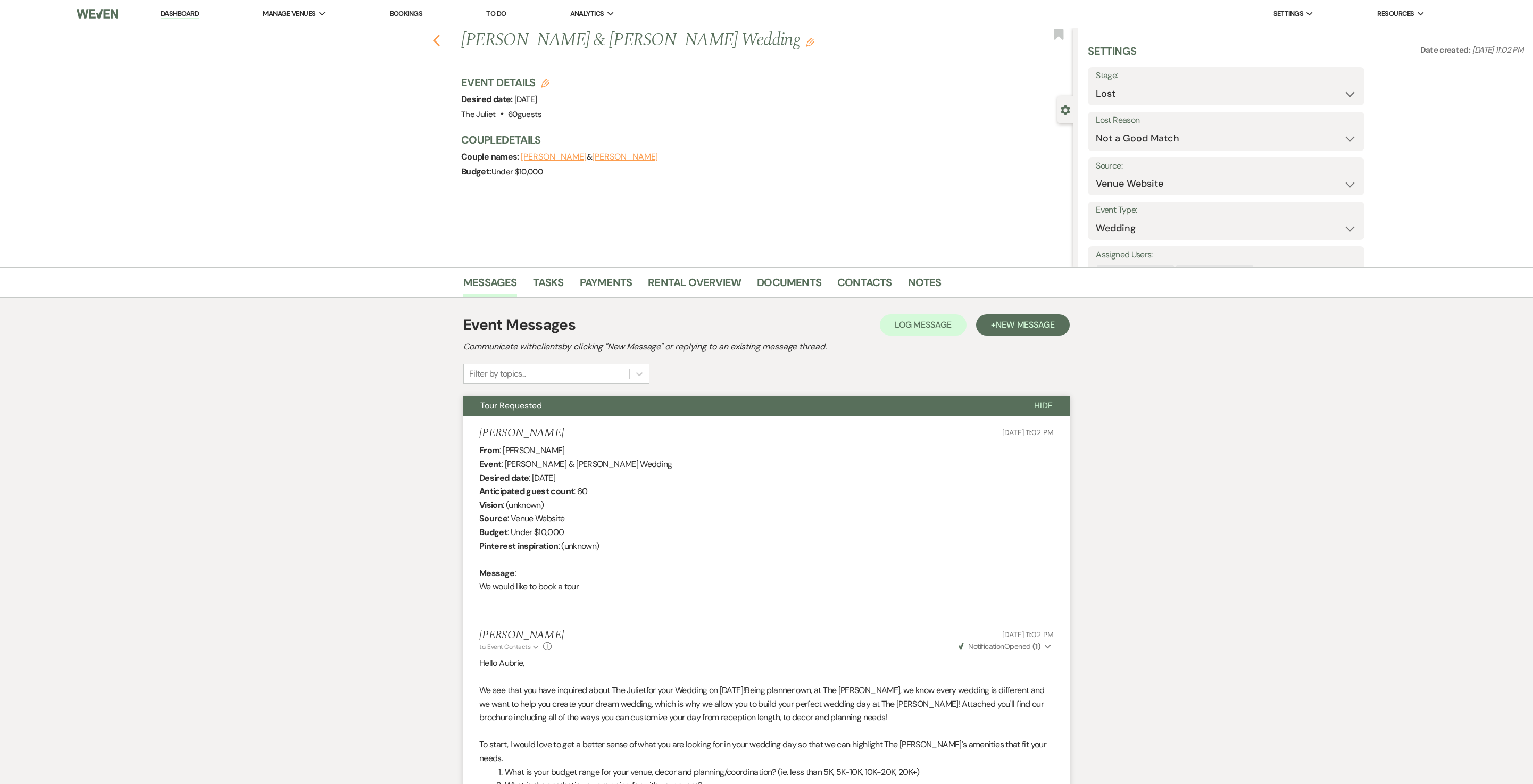
select select "8"
select select "5"
select select "8"
select select "5"
select select "8"
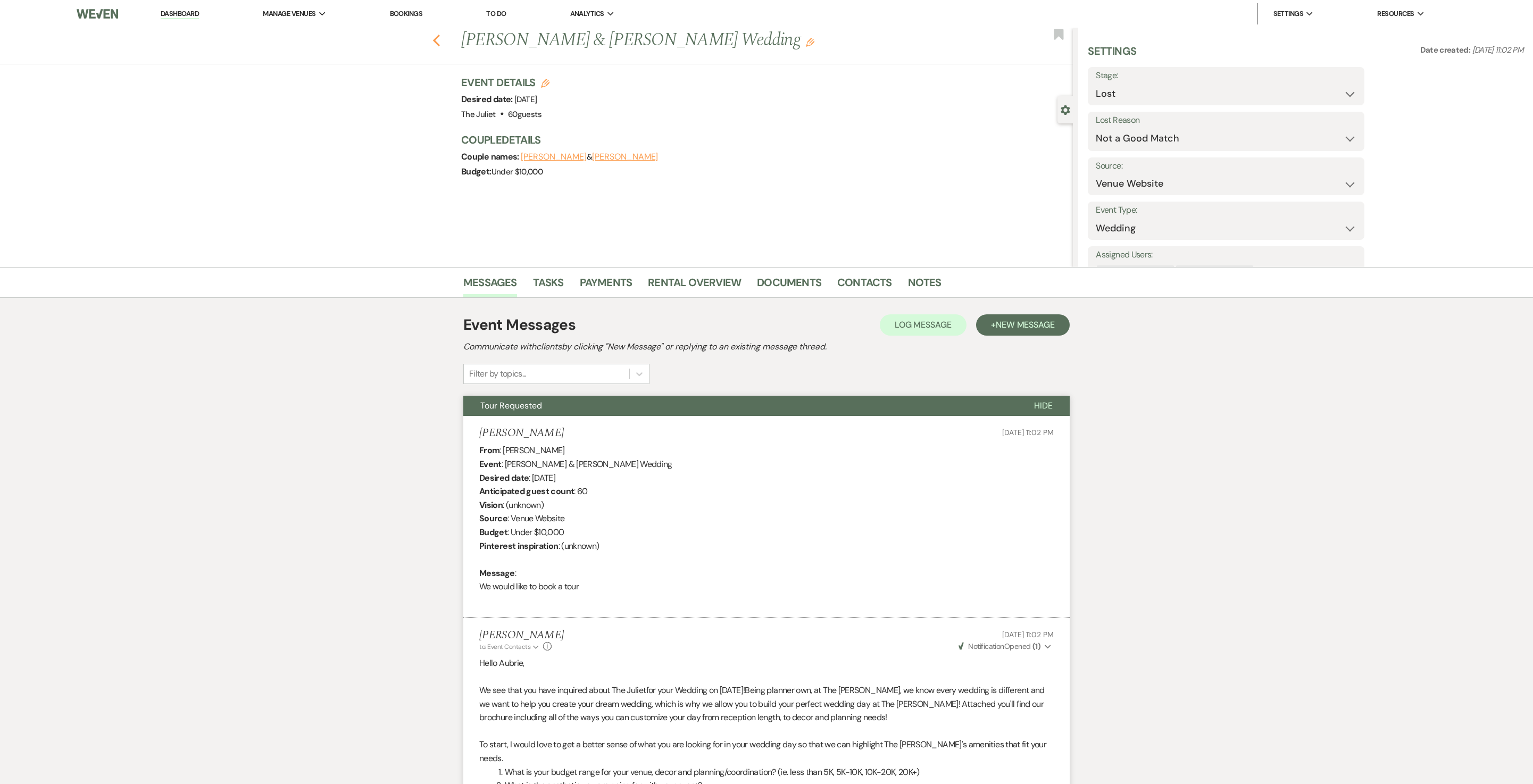
select select "5"
select select "8"
select select "5"
select select "8"
select select "5"
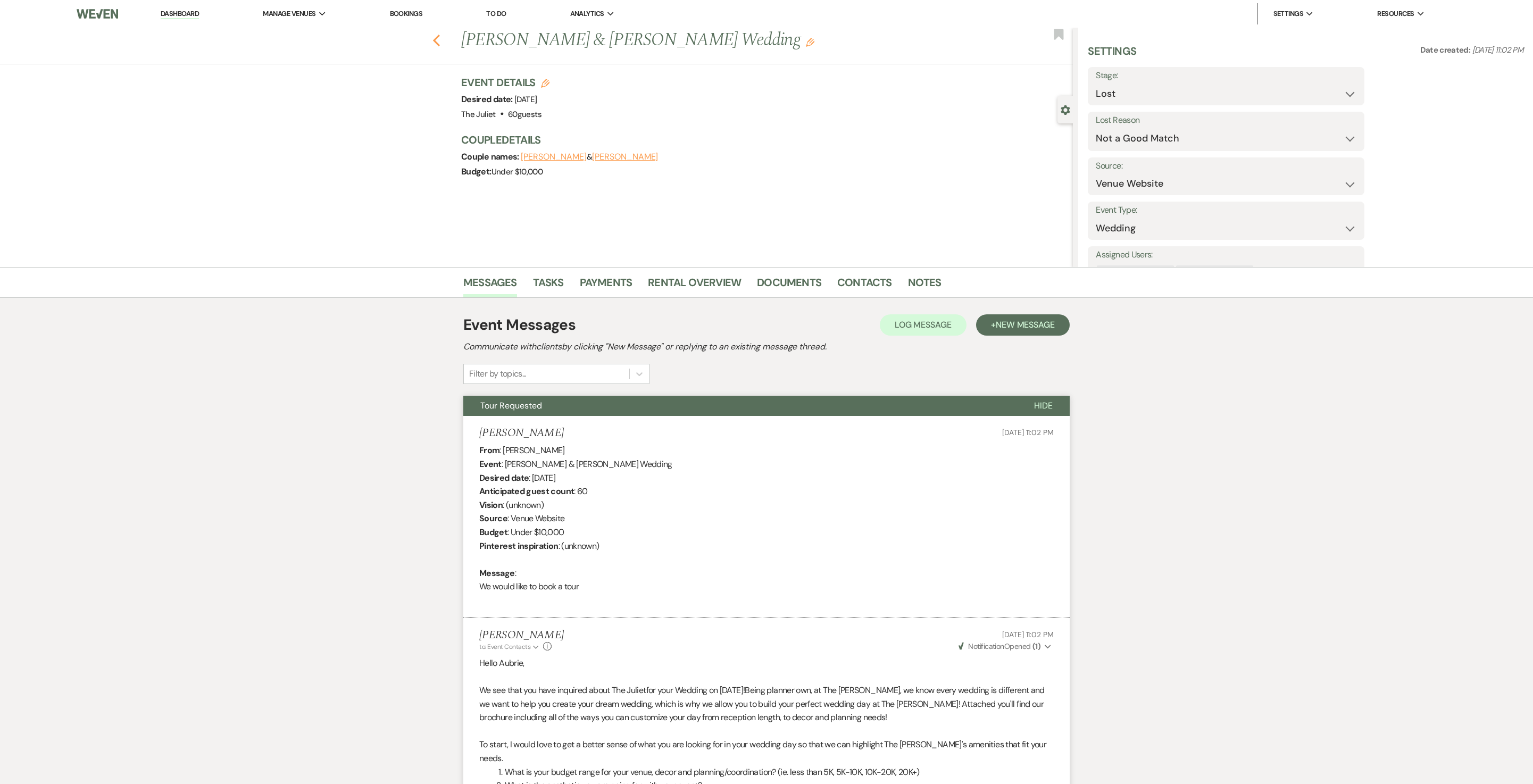
select select "8"
select select "5"
select select "8"
select select "5"
select select "8"
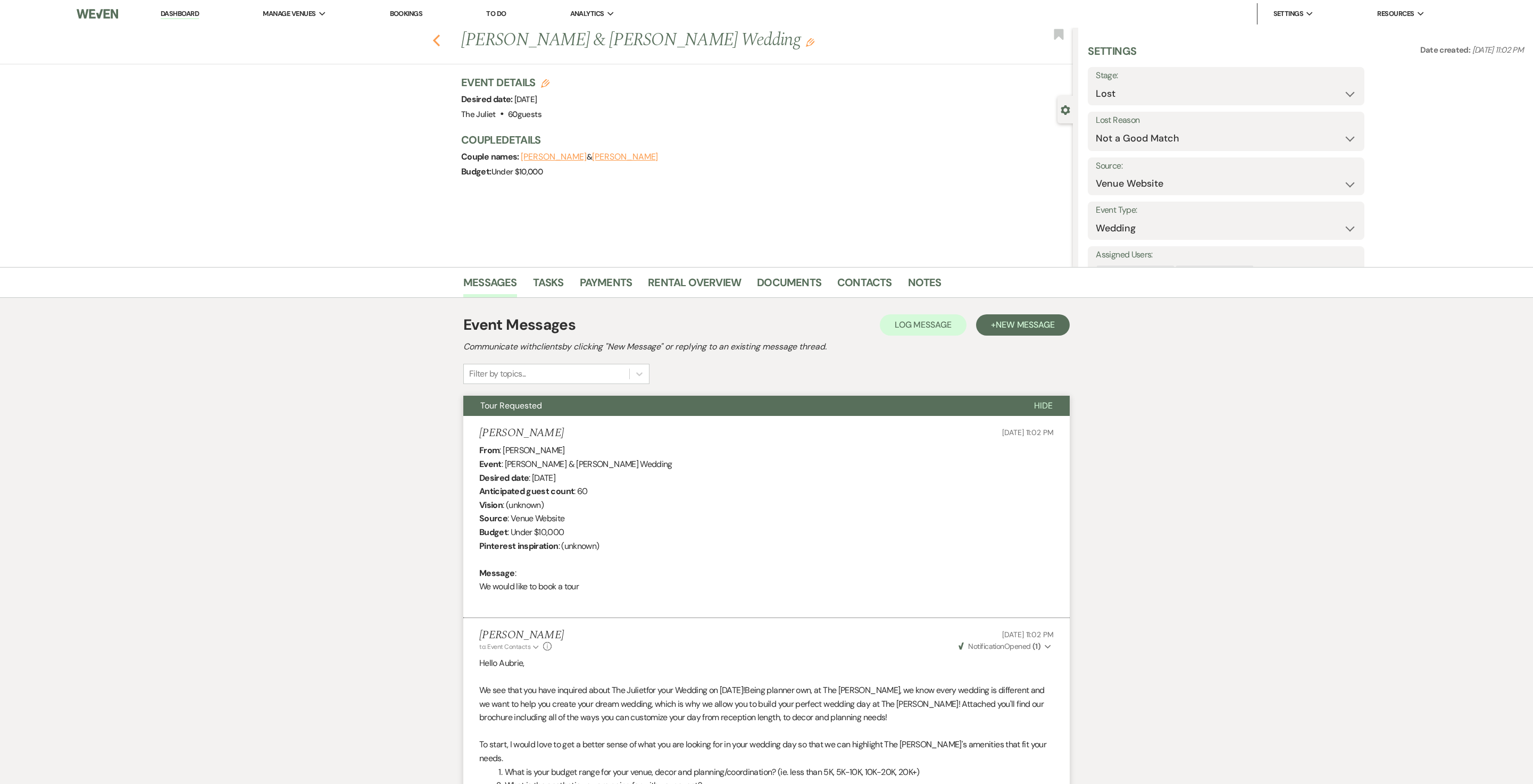
select select "5"
select select "8"
select select "5"
select select "8"
select select "5"
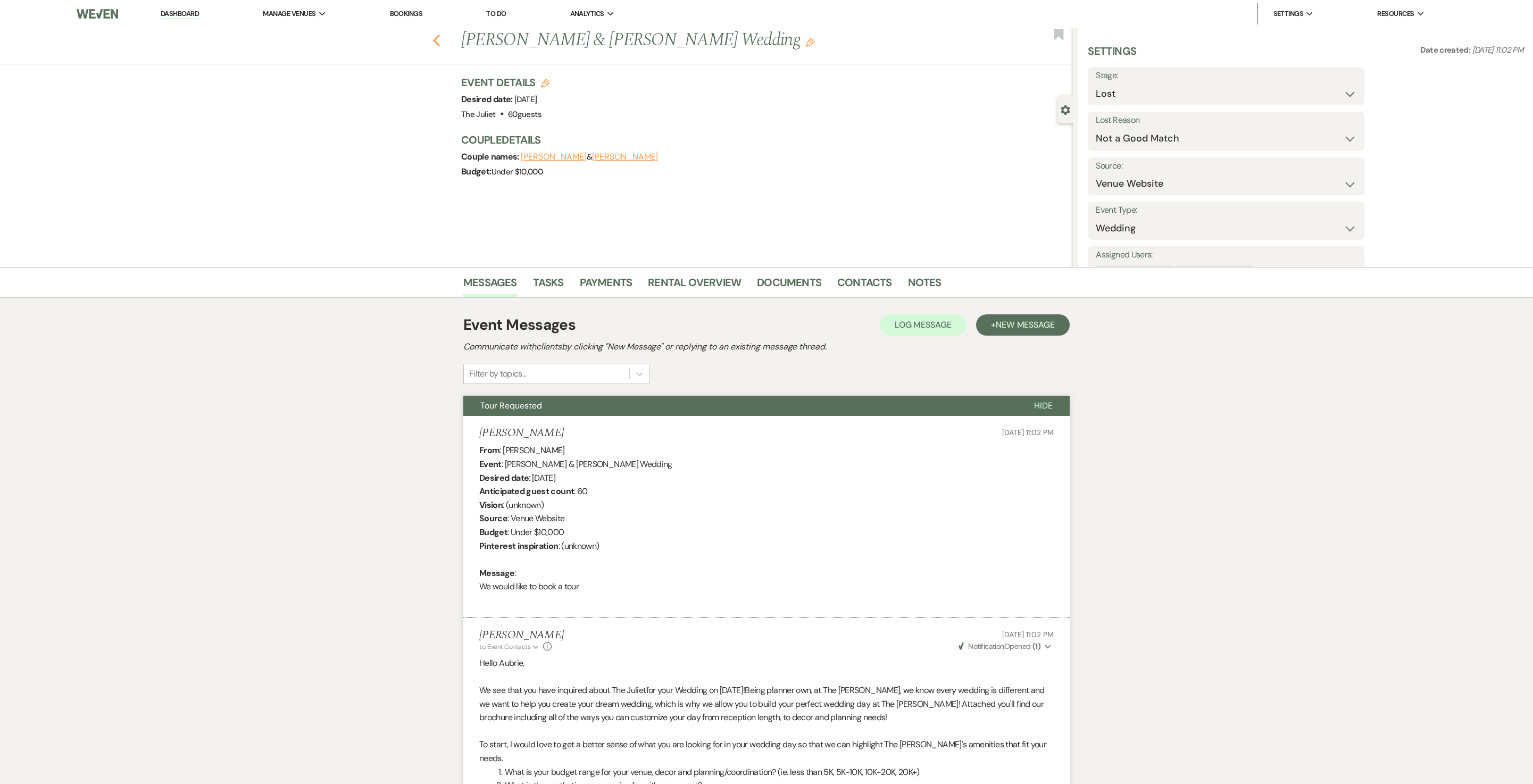
select select "8"
select select "5"
select select "8"
select select "5"
select select "8"
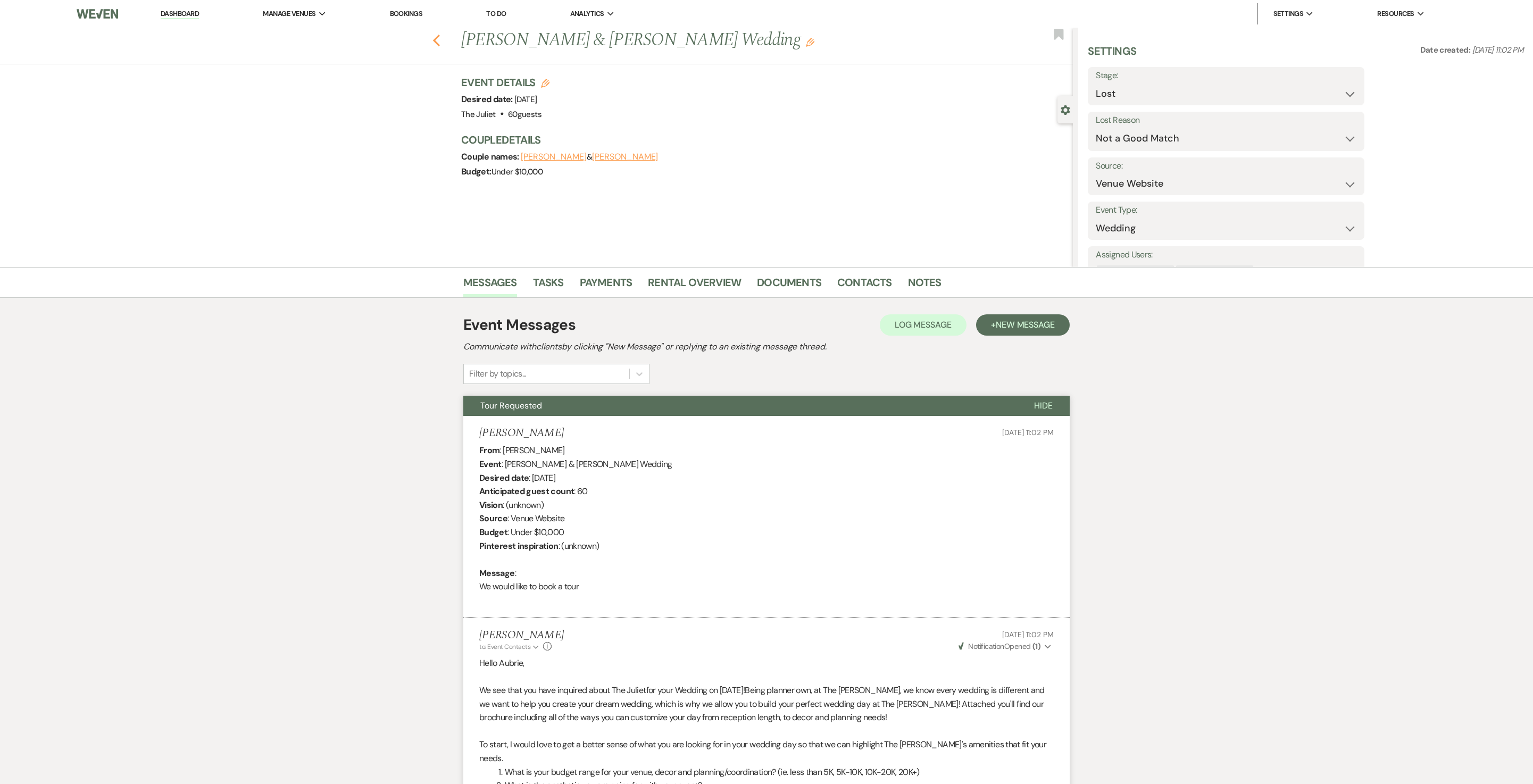
select select "5"
select select "8"
select select "5"
select select "8"
select select "6"
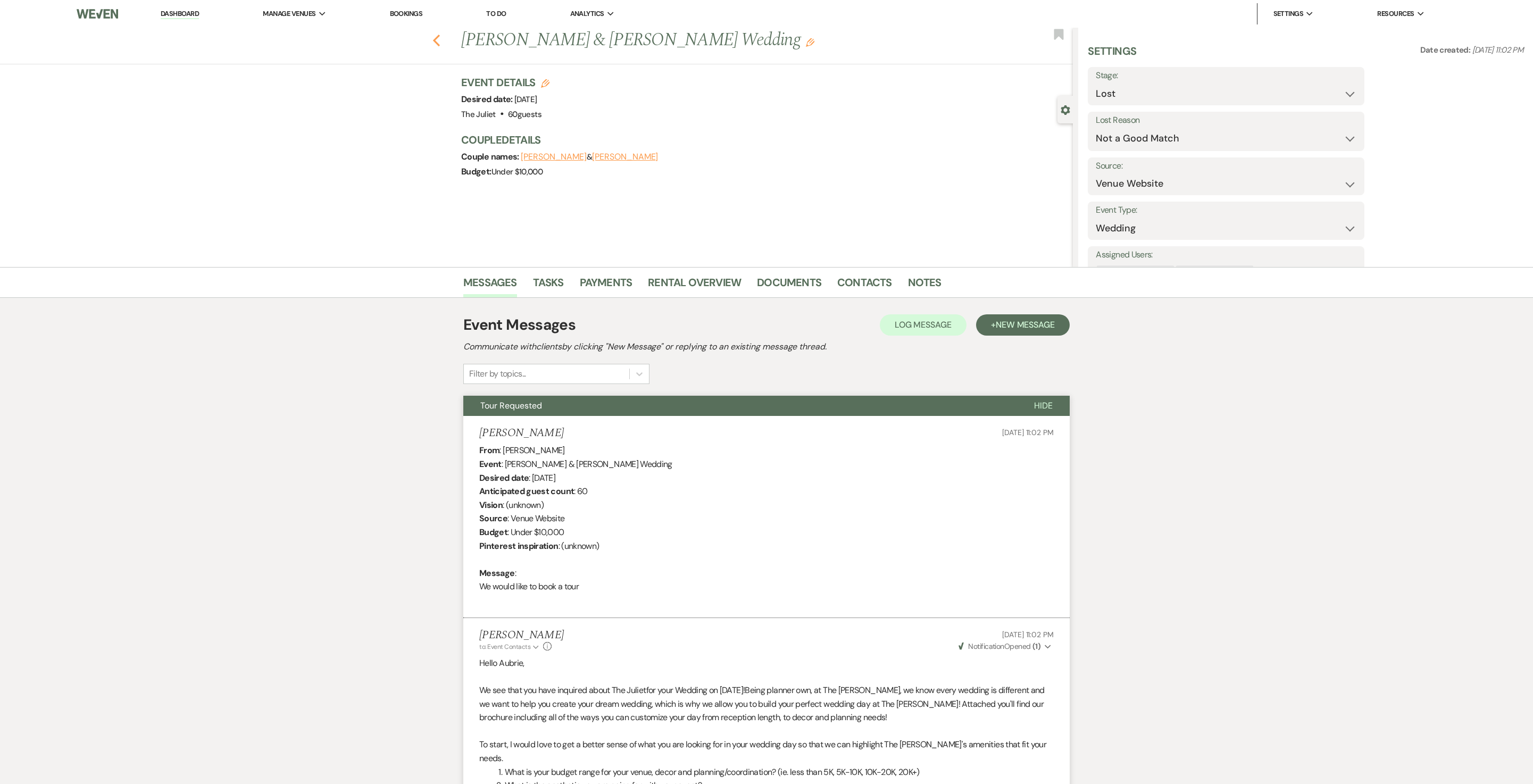
select select "8"
select select "5"
select select "8"
select select "5"
select select "8"
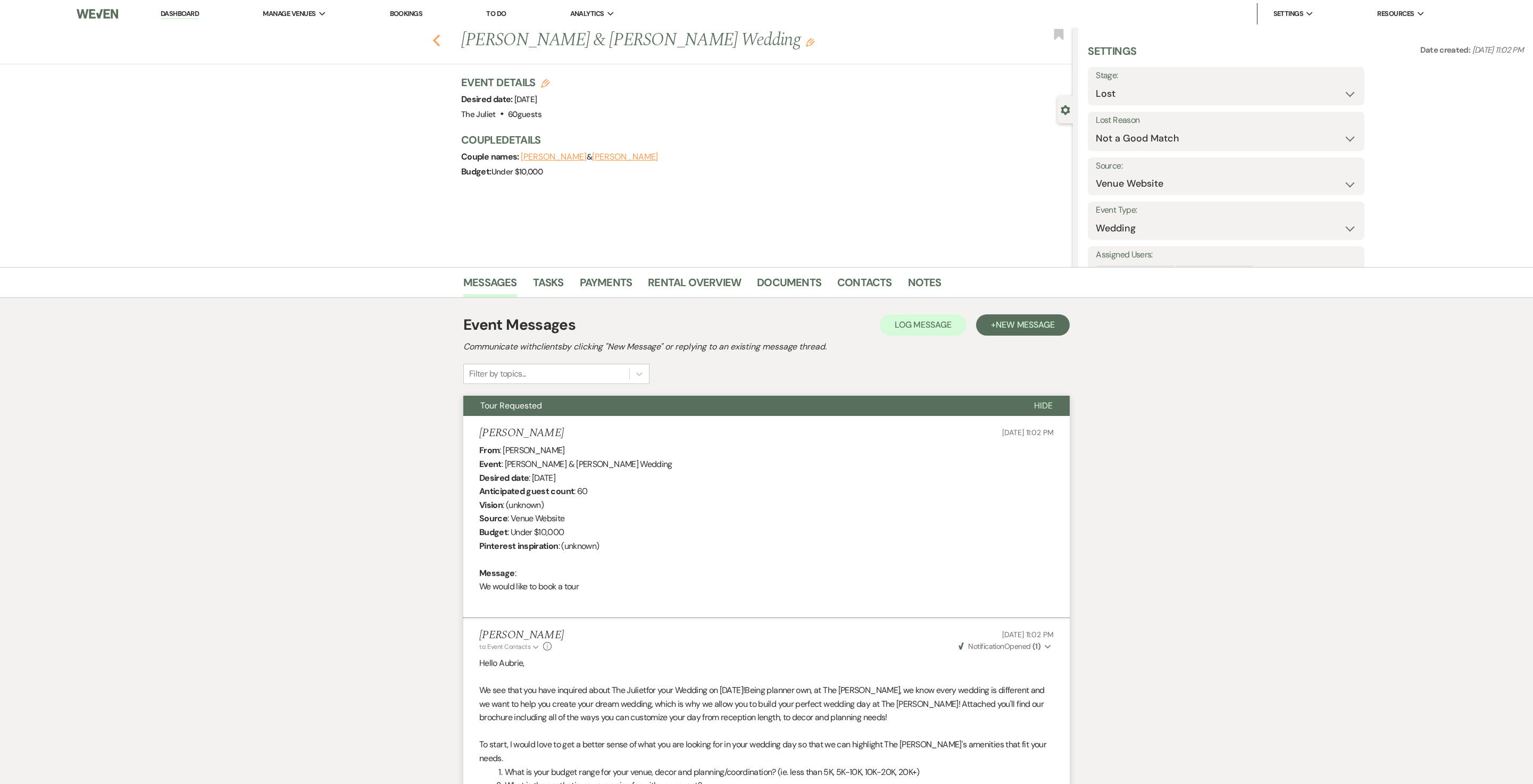
select select "5"
select select "8"
select select "6"
select select "8"
select select "5"
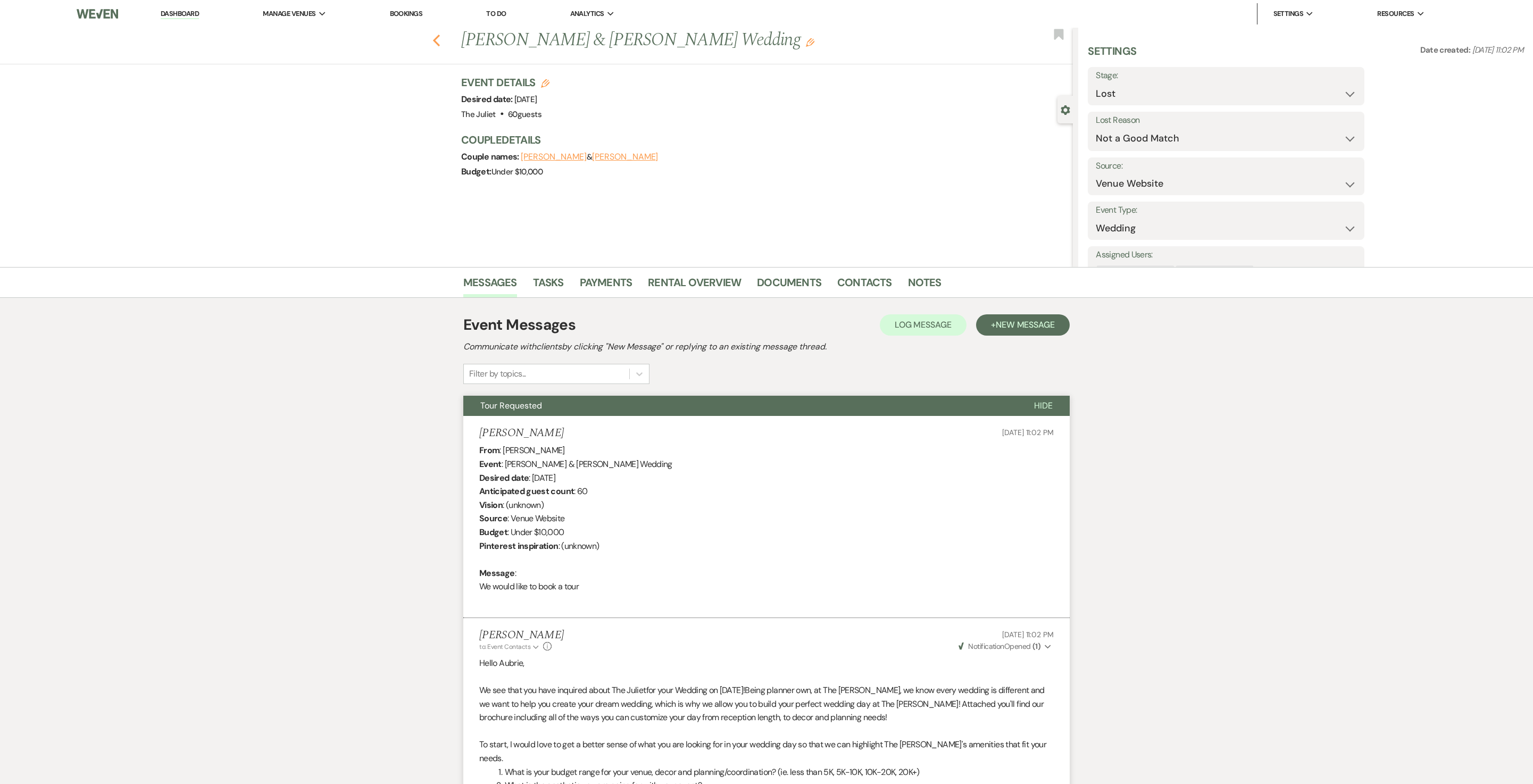
select select "8"
select select "5"
select select "8"
select select "5"
select select "8"
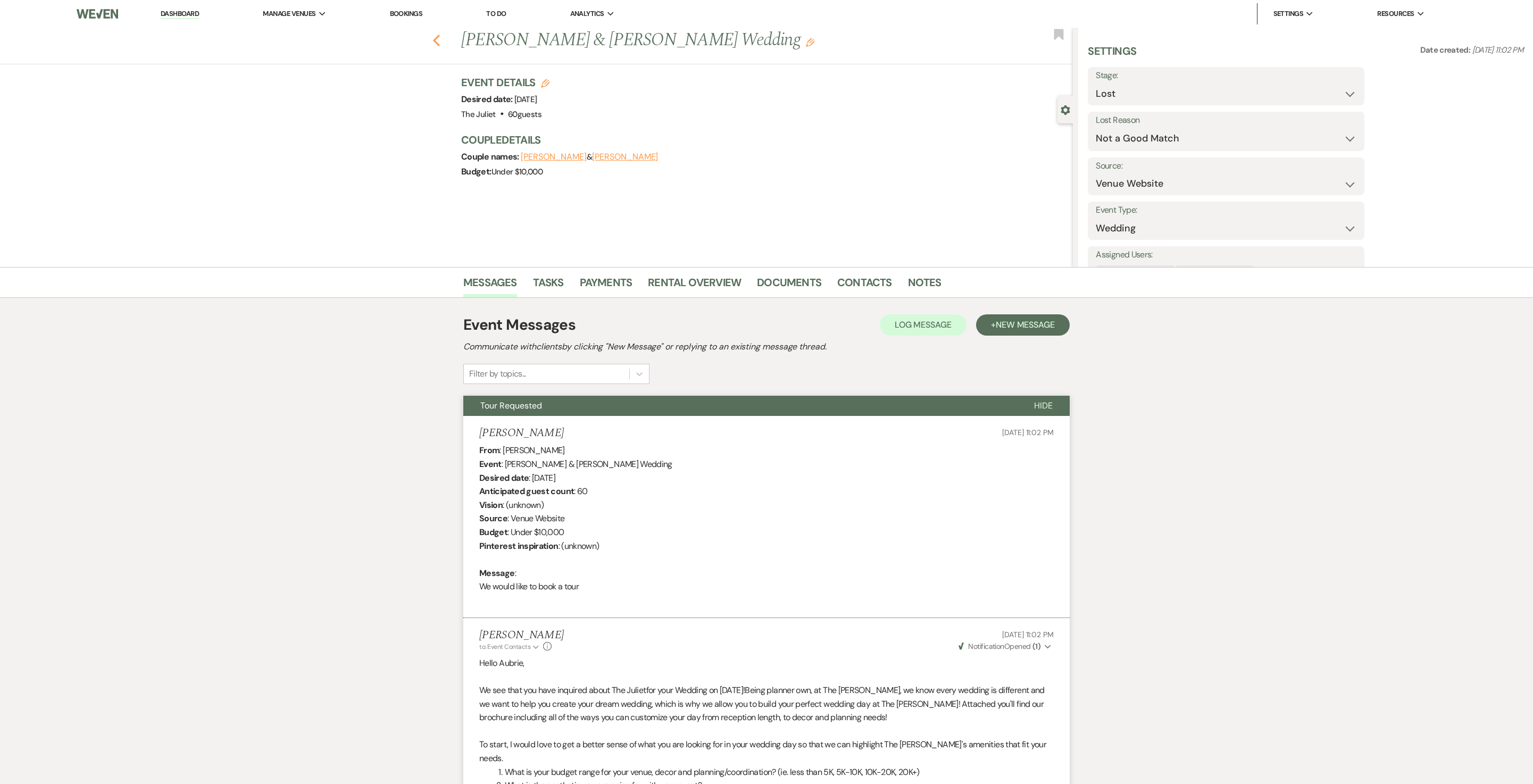
select select "5"
select select "8"
select select "5"
select select "8"
select select "7"
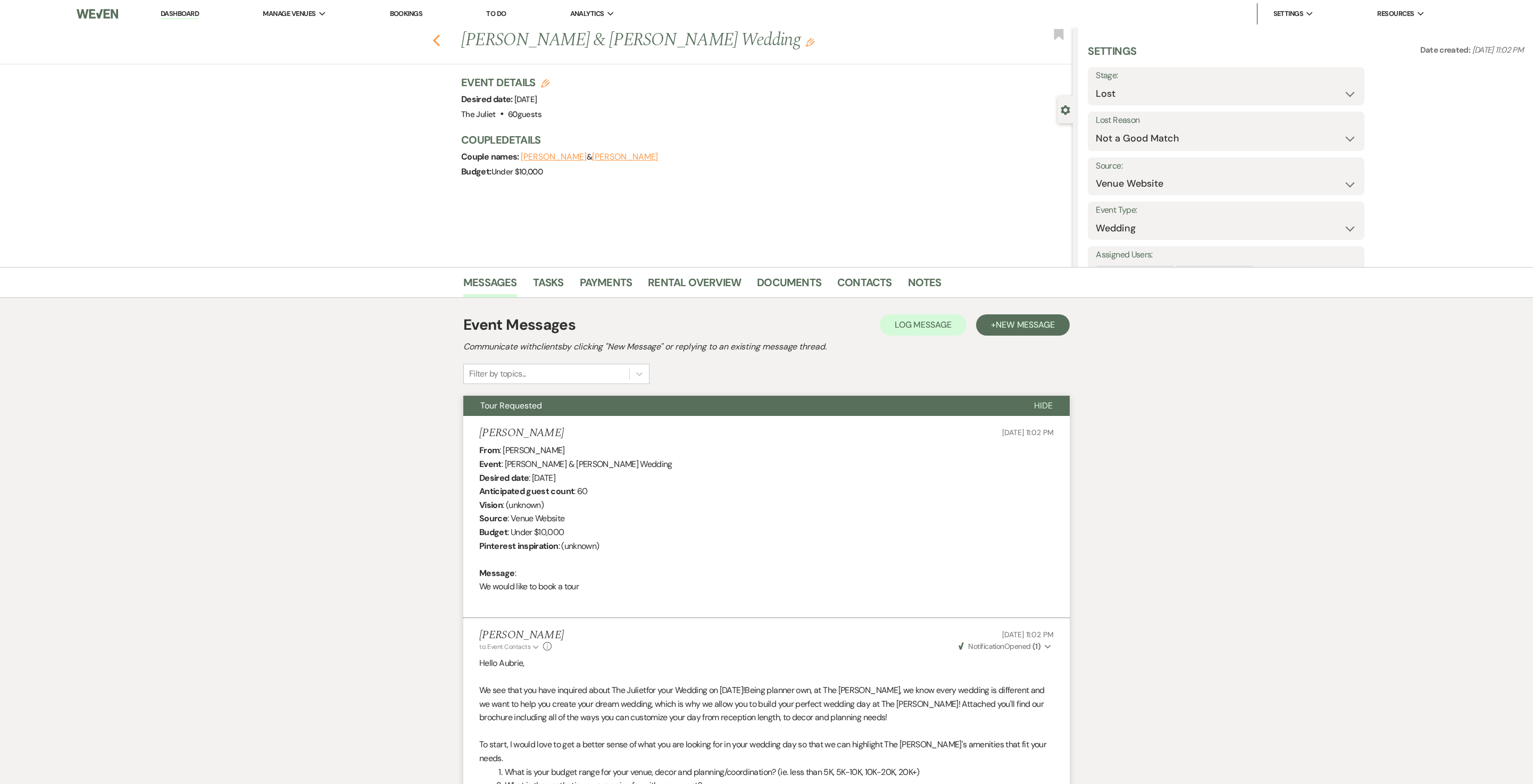
select select "8"
select select "6"
select select "8"
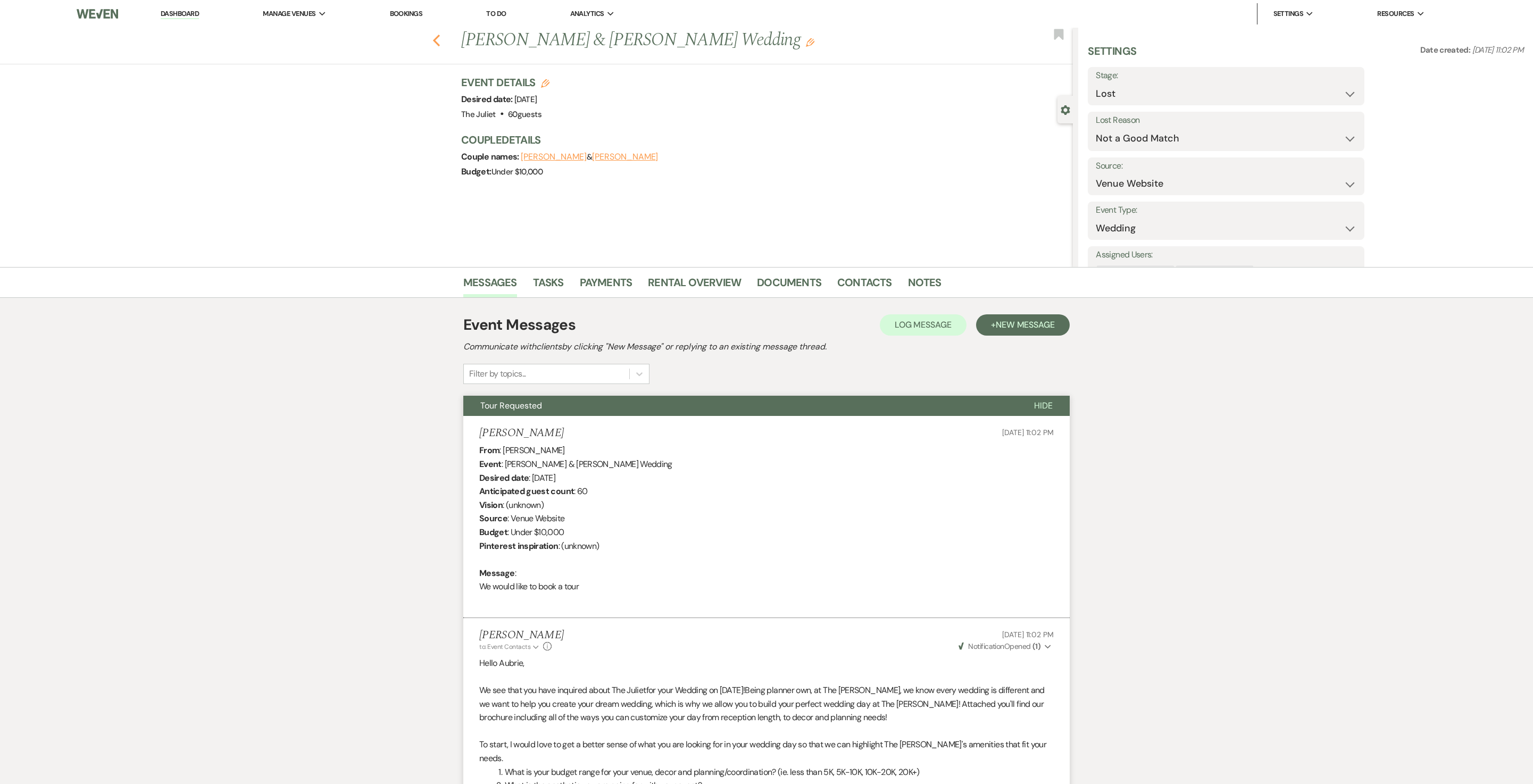
select select "6"
select select "8"
select select "5"
select select "8"
select select "5"
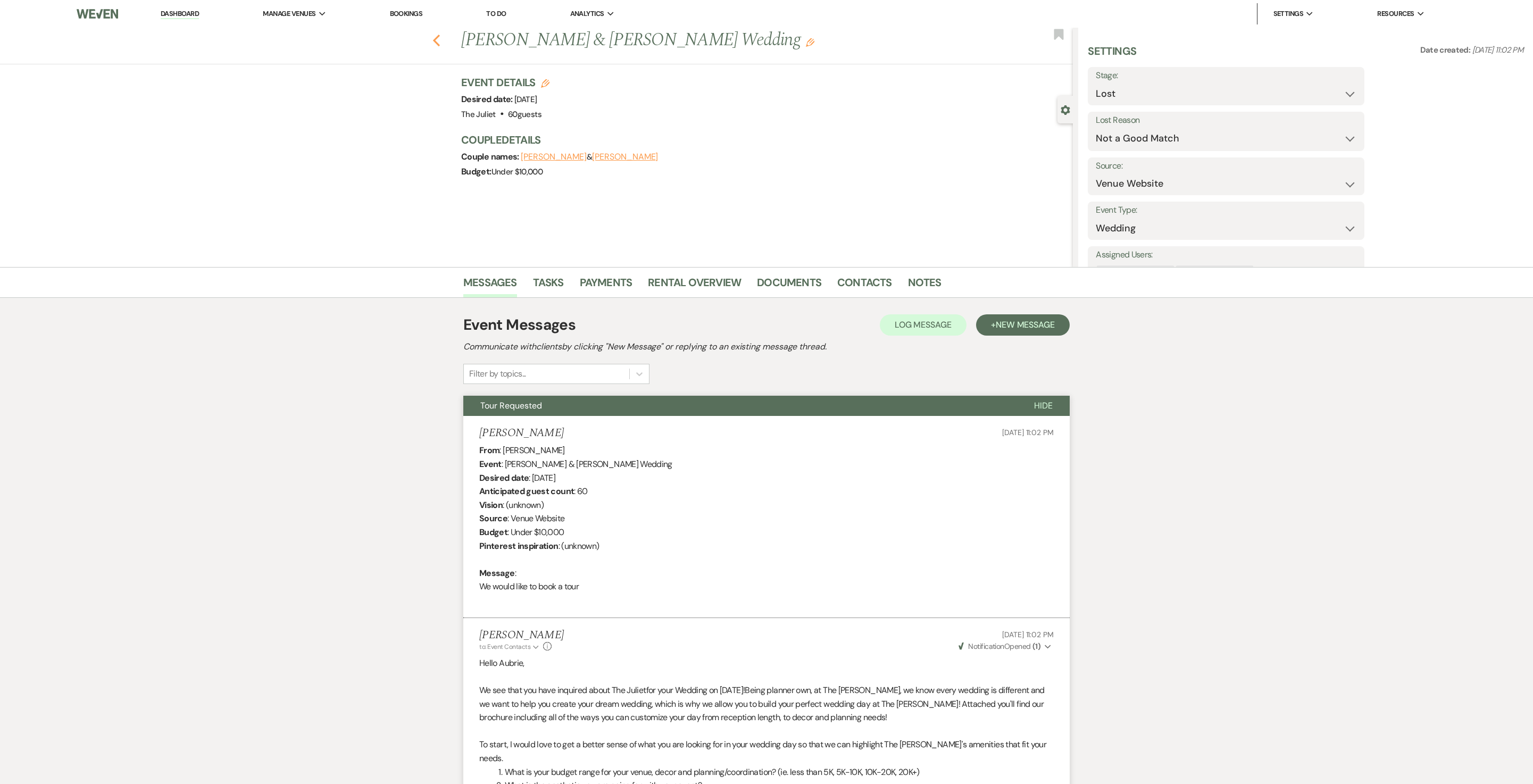
select select "8"
select select "5"
select select "8"
select select "5"
select select "8"
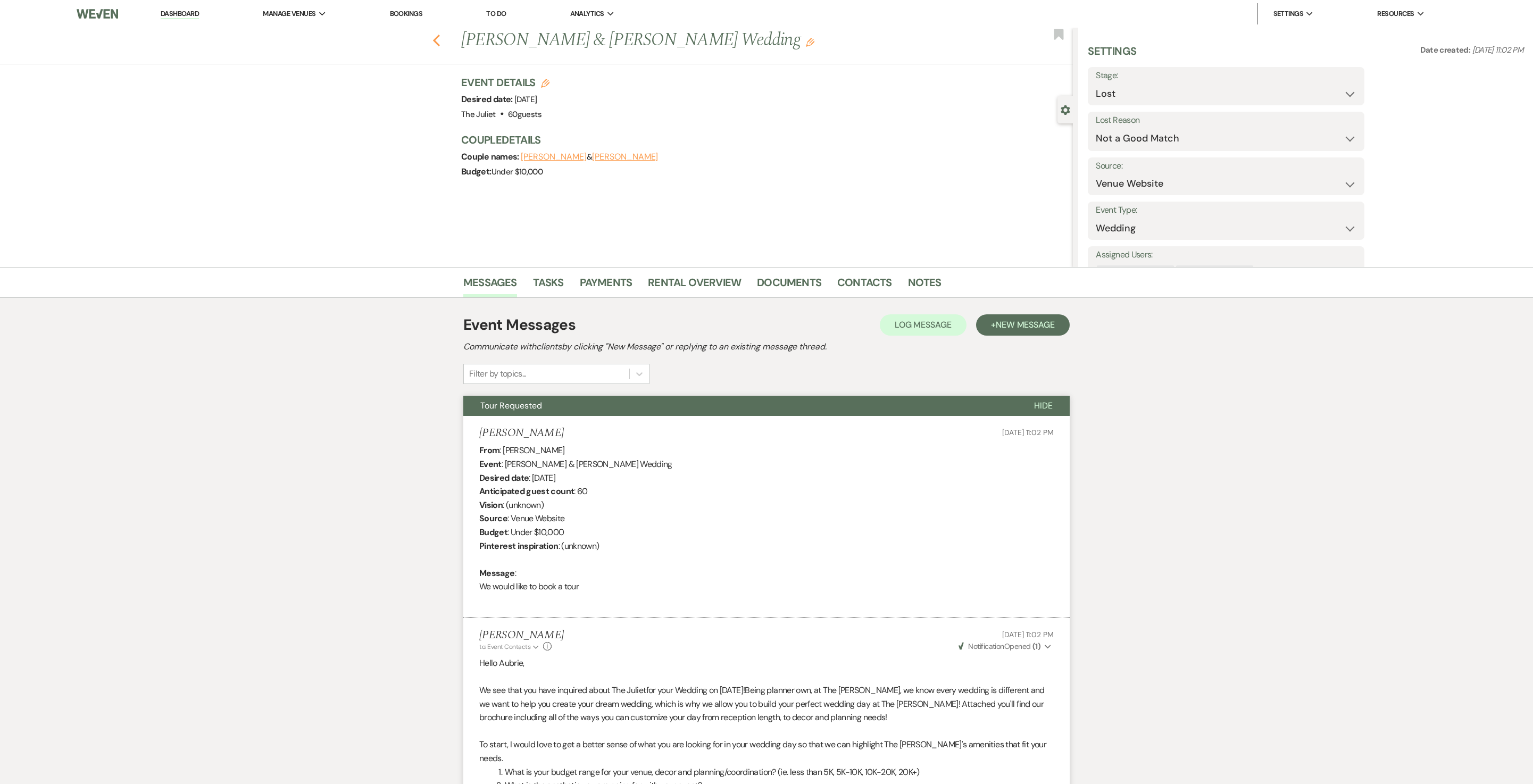
select select "5"
select select "8"
select select "10"
select select "8"
select select "5"
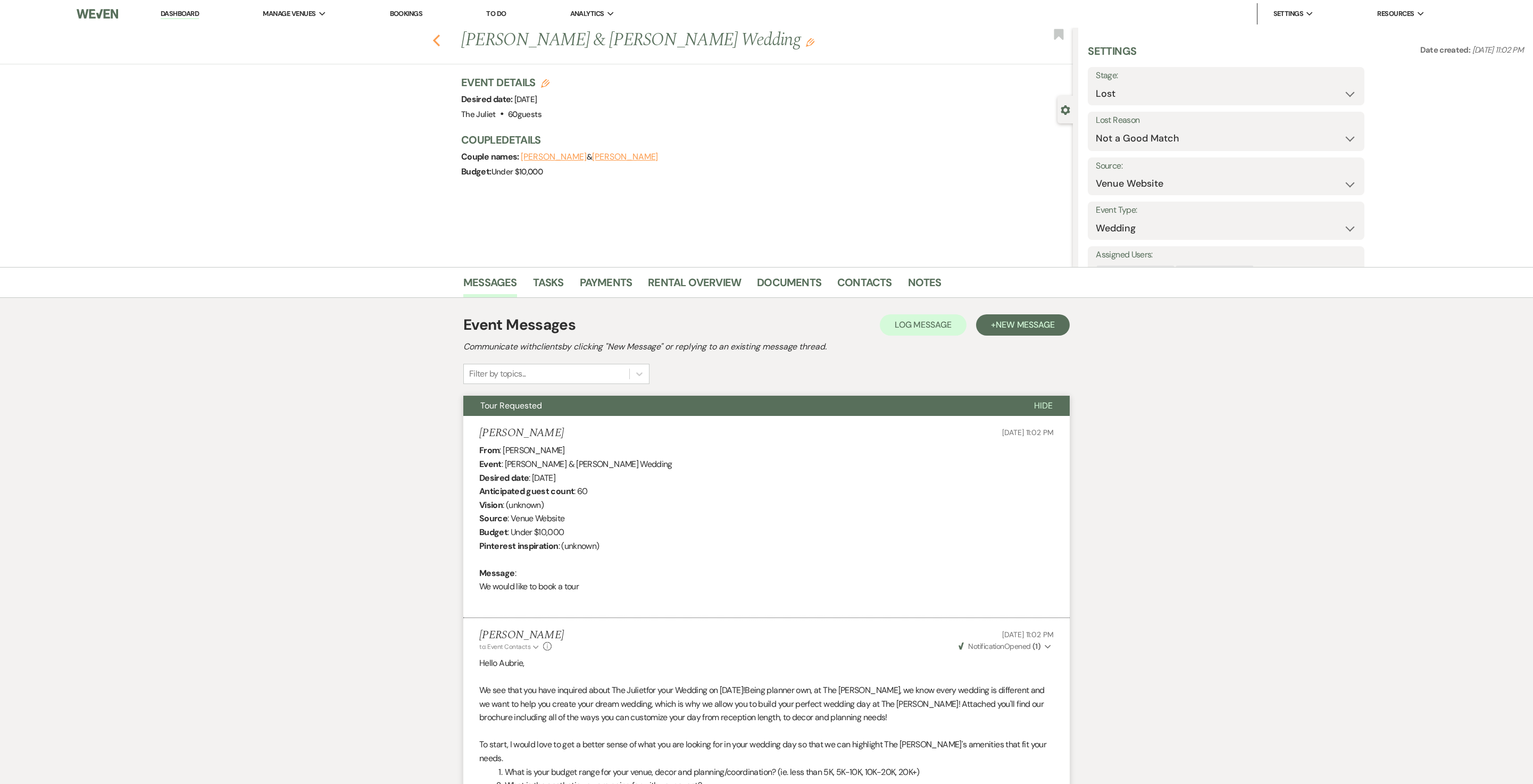
select select "8"
select select "5"
select select "8"
select select "9"
select select "8"
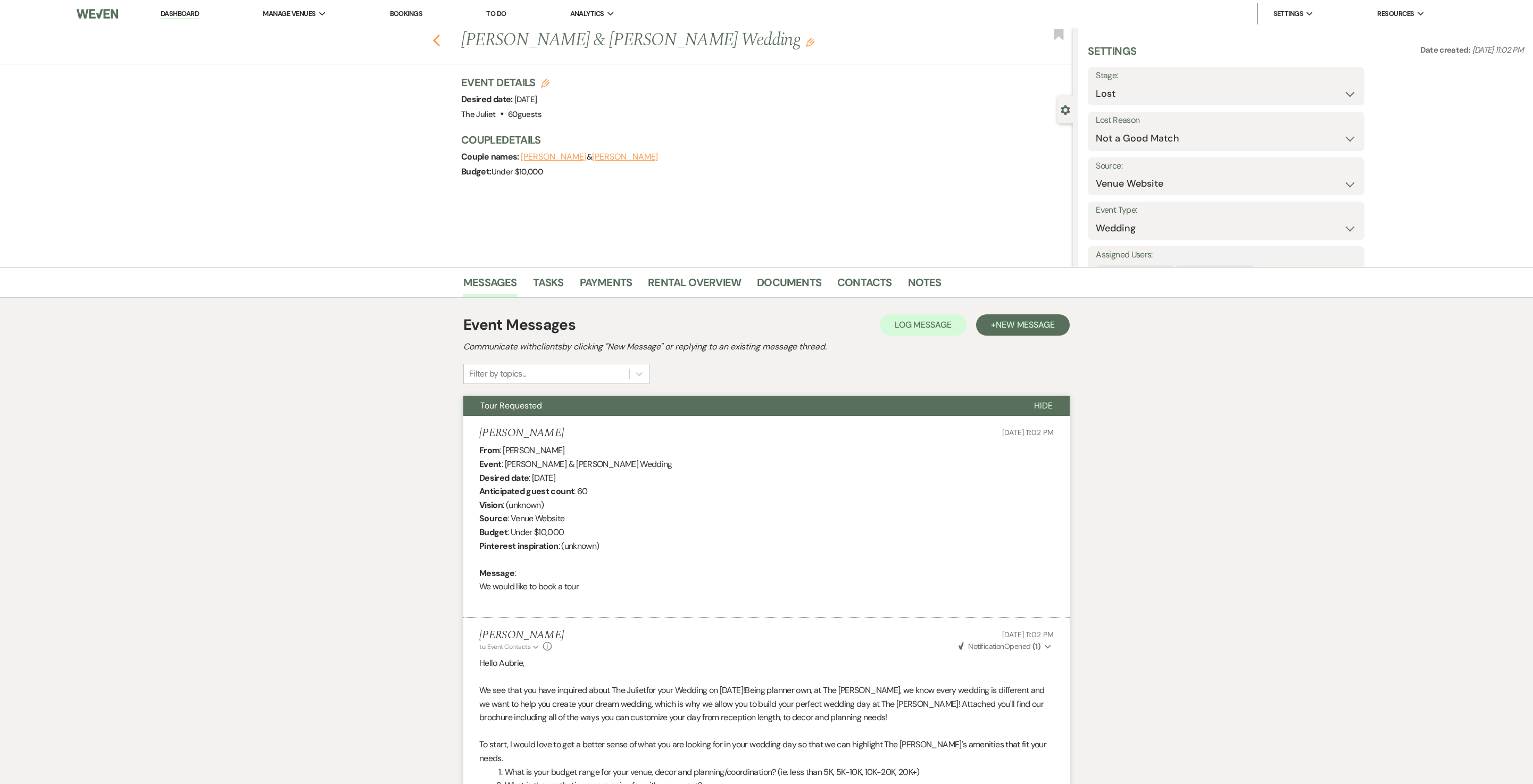
select select "5"
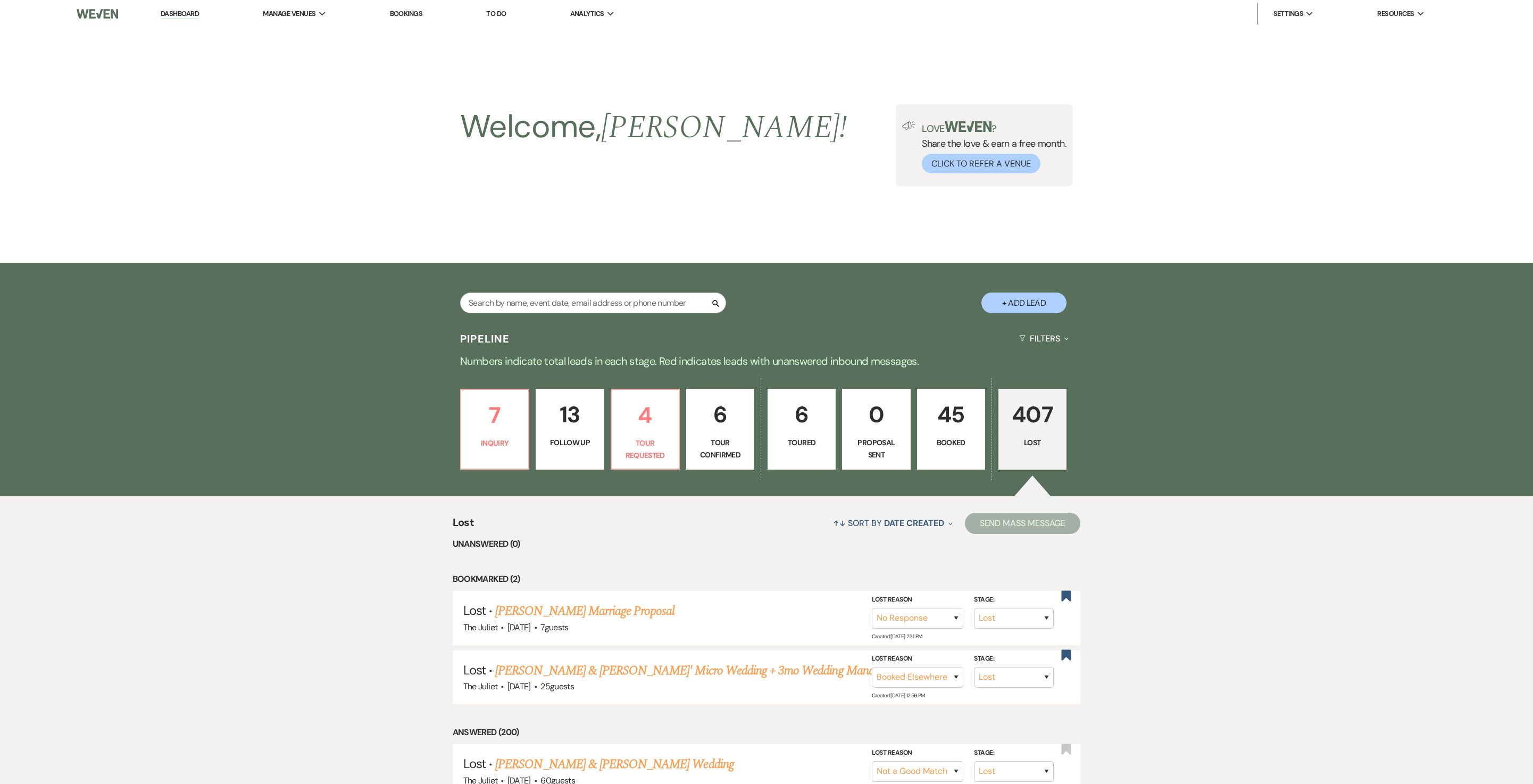
scroll to position [321, 0]
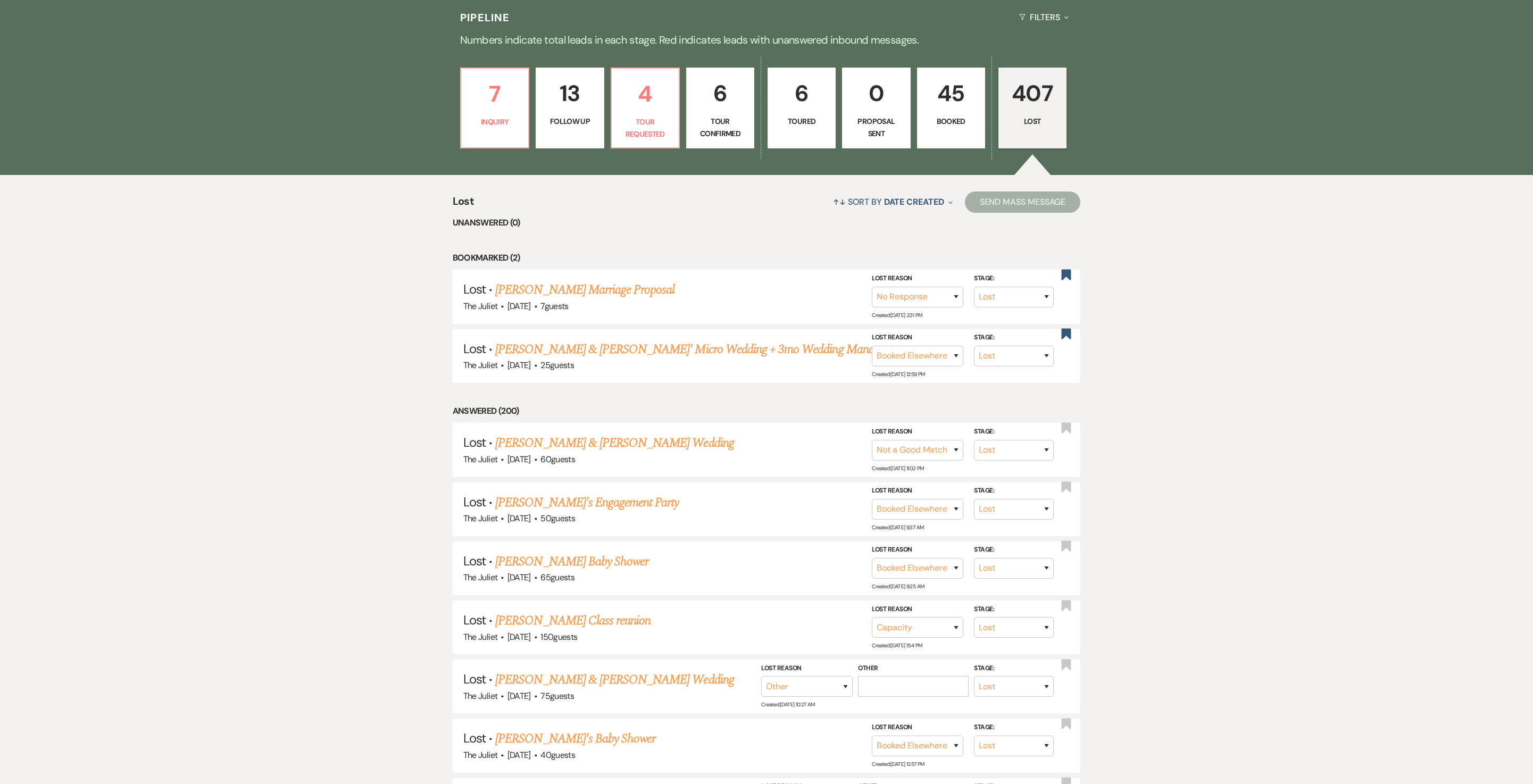
click at [939, 120] on link "45 Booked" at bounding box center [951, 107] width 68 height 81
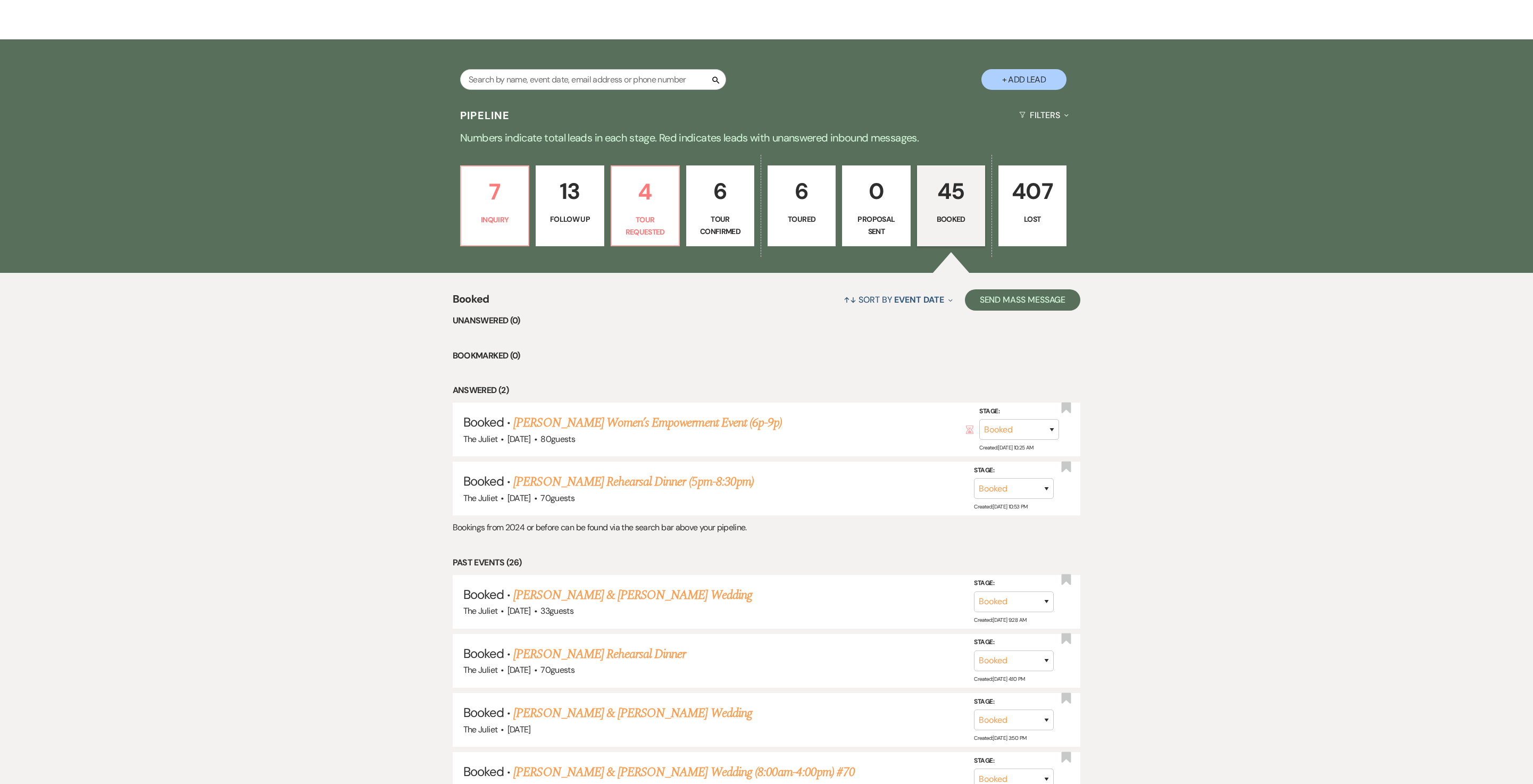
scroll to position [220, 0]
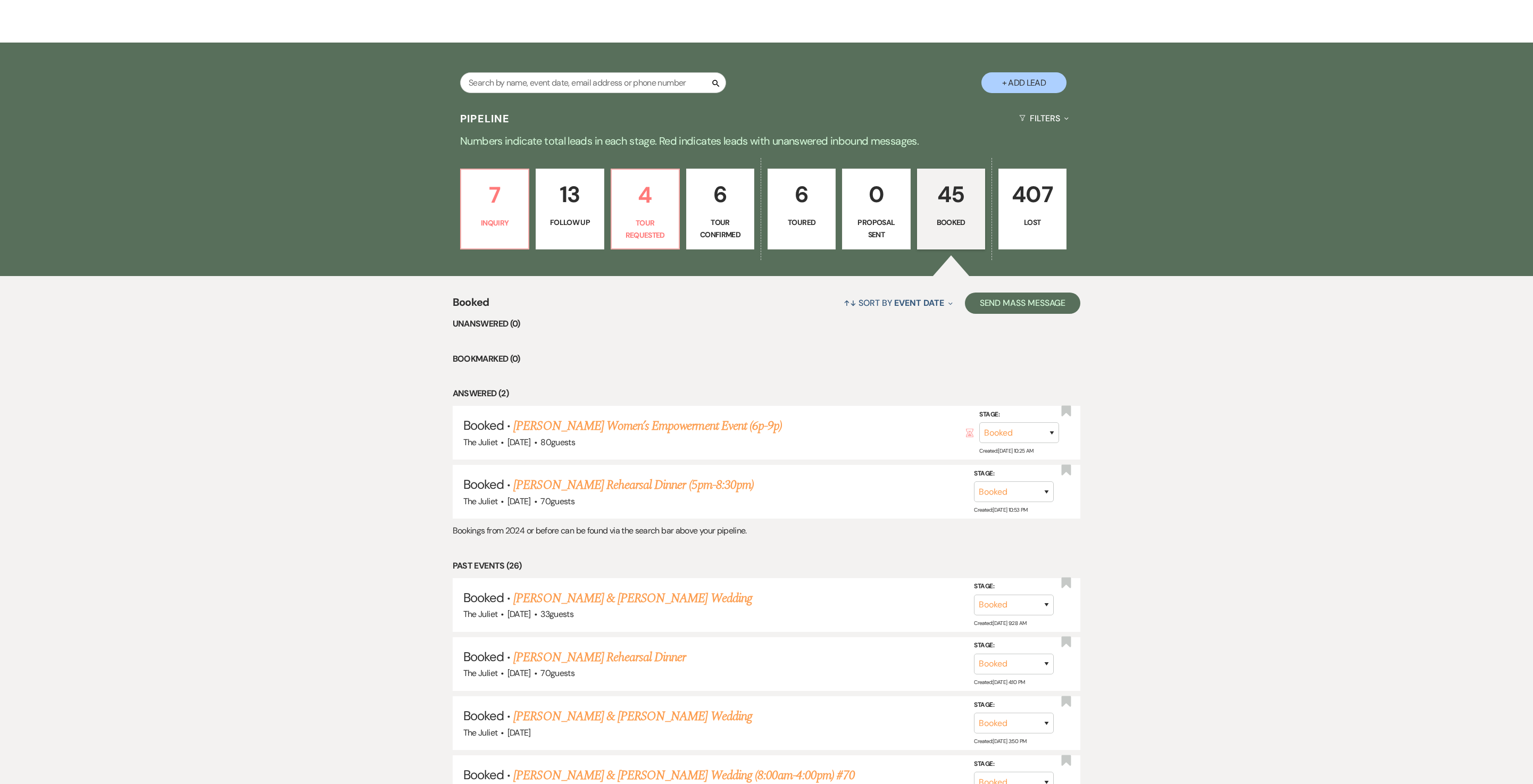
click at [1039, 220] on link "407 Lost" at bounding box center [1032, 209] width 68 height 81
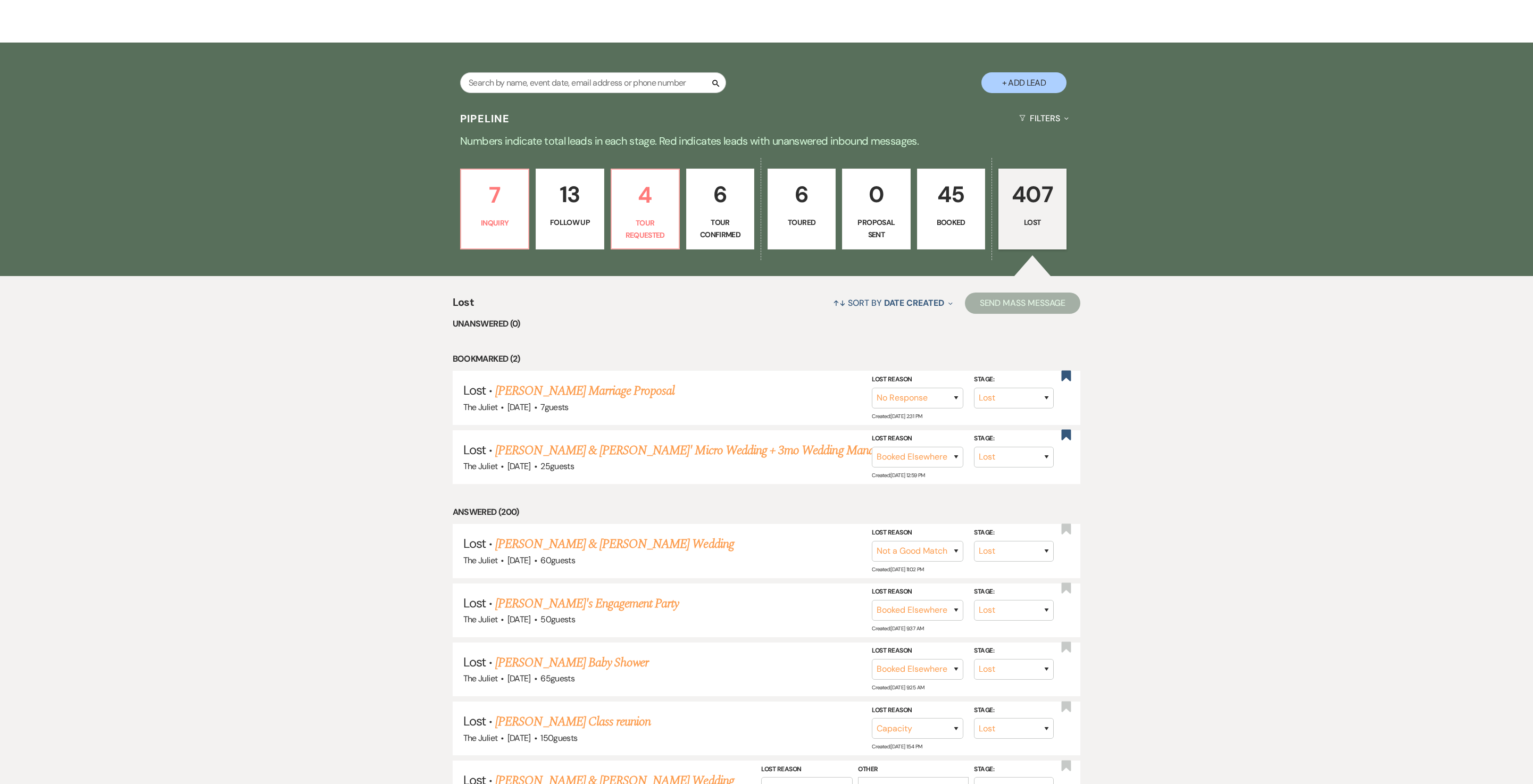
click at [957, 224] on p "Booked" at bounding box center [951, 222] width 54 height 12
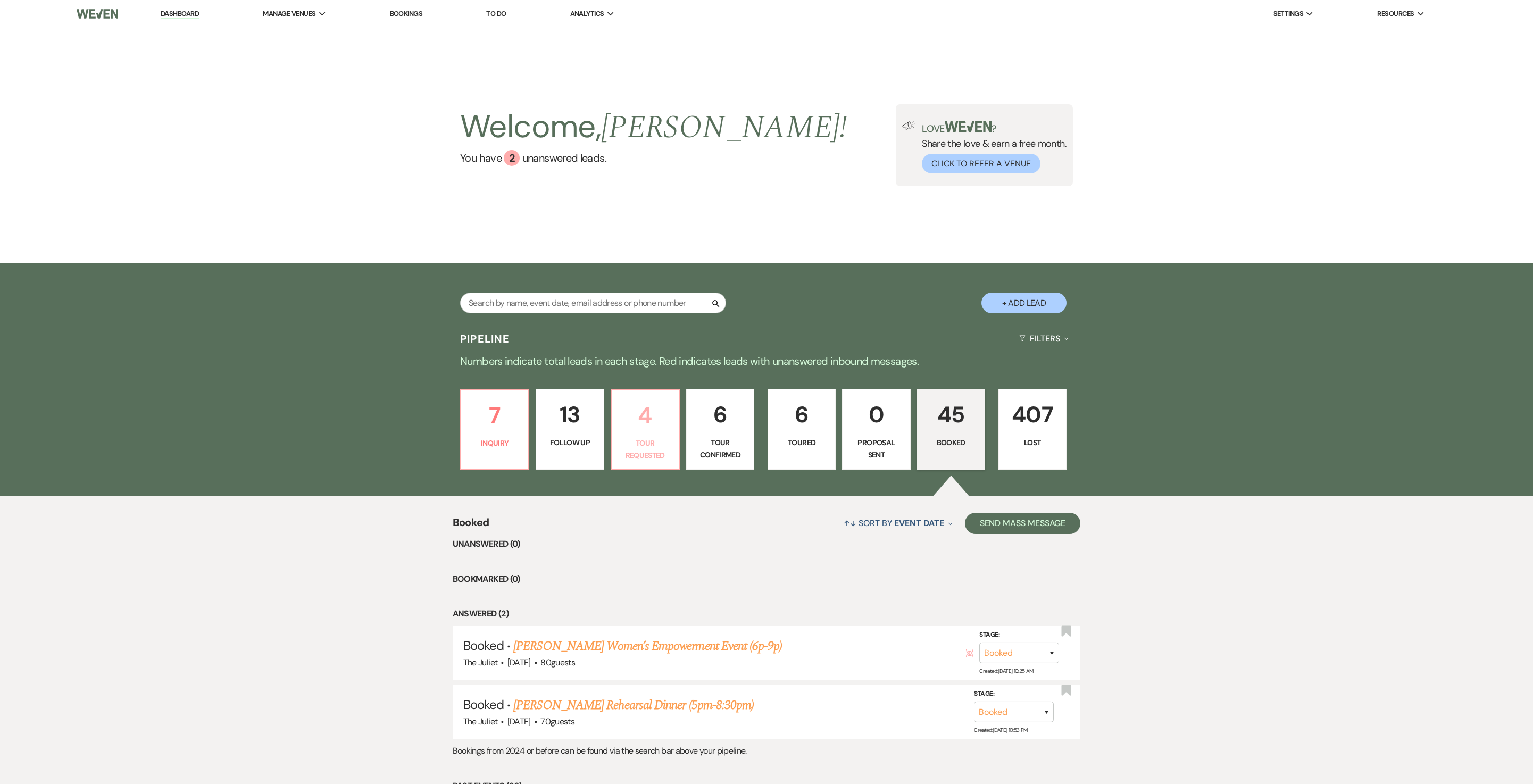
click at [653, 450] on p "Tour Requested" at bounding box center [645, 449] width 54 height 24
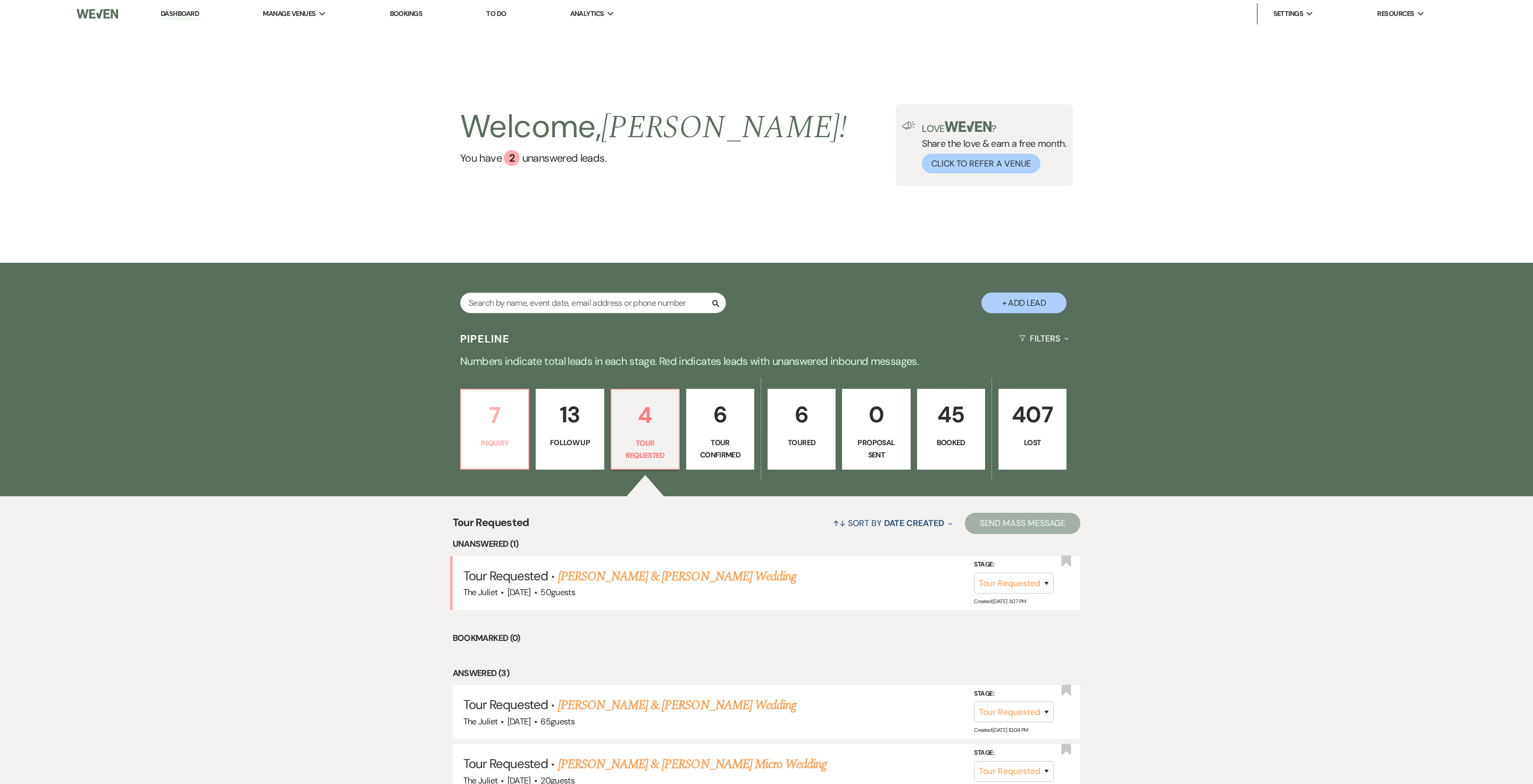
click at [489, 449] on p "Inquiry" at bounding box center [494, 443] width 54 height 12
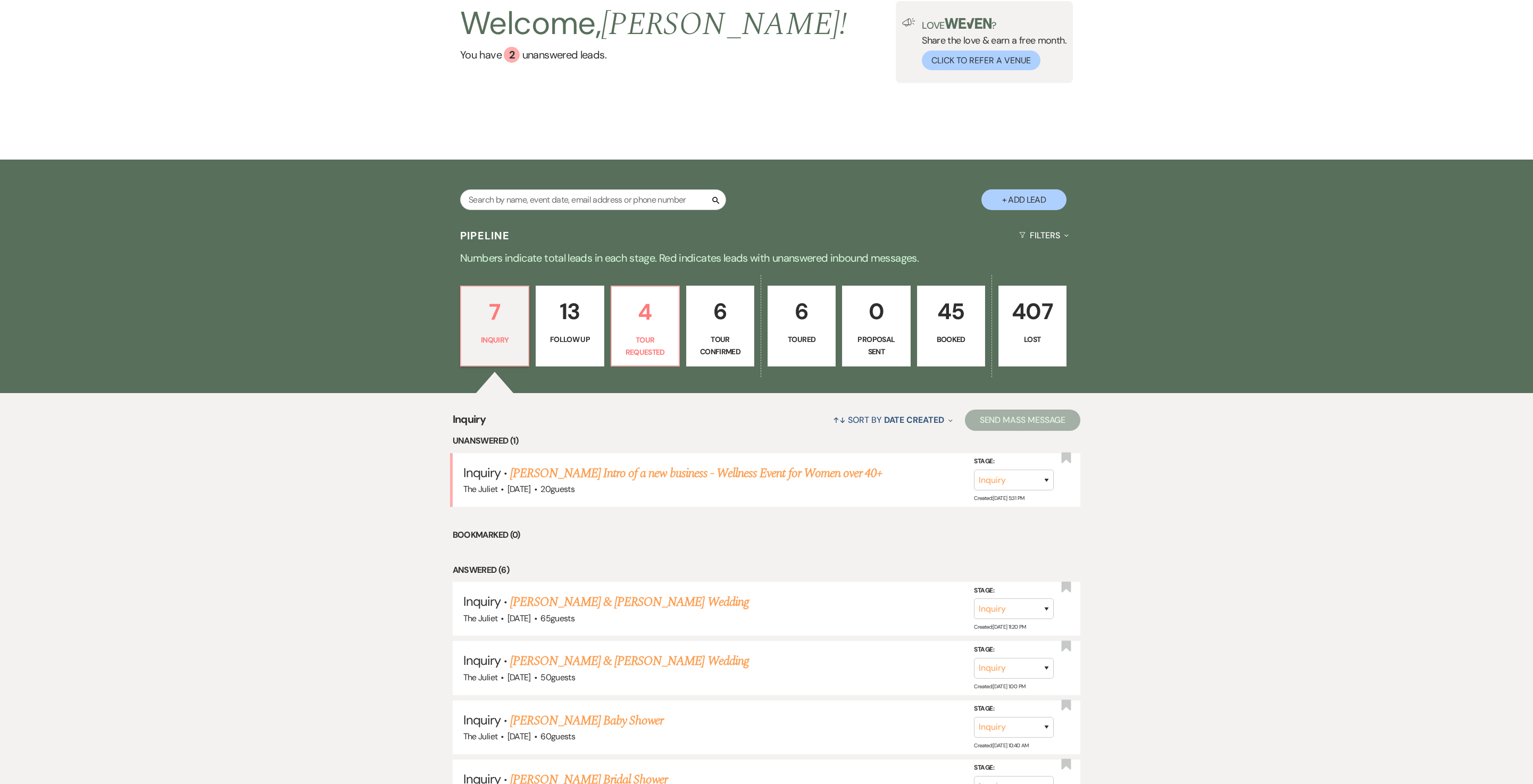
scroll to position [62, 0]
